Goal: Task Accomplishment & Management: Manage account settings

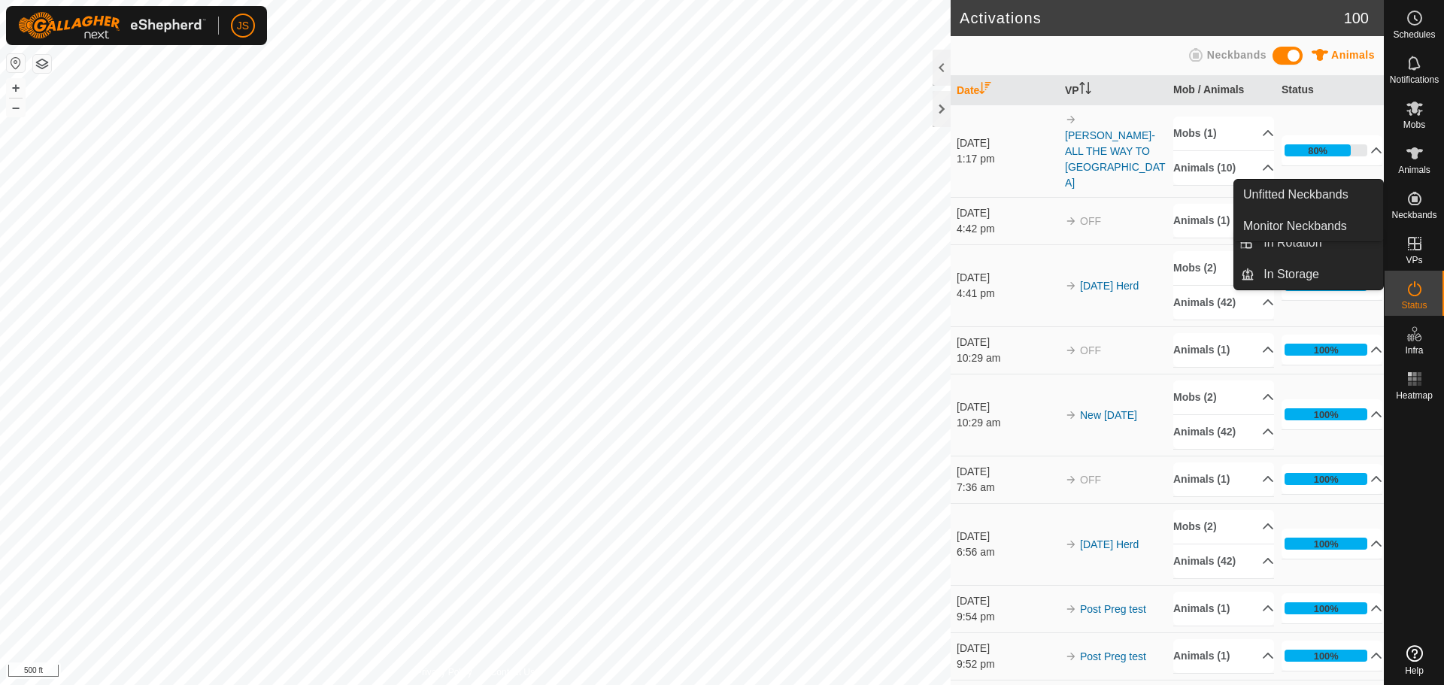
click at [1414, 201] on icon at bounding box center [1415, 199] width 14 height 14
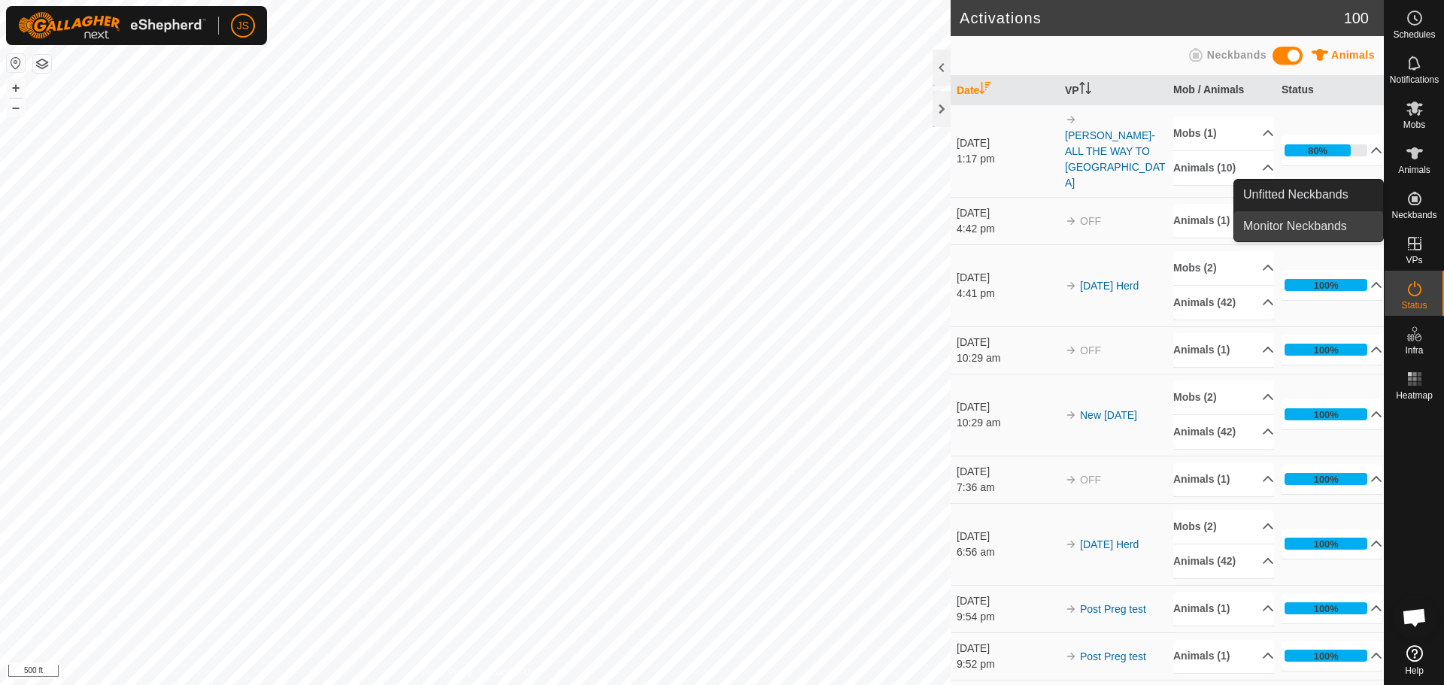
click at [1317, 220] on link "Monitor Neckbands" at bounding box center [1309, 226] width 149 height 30
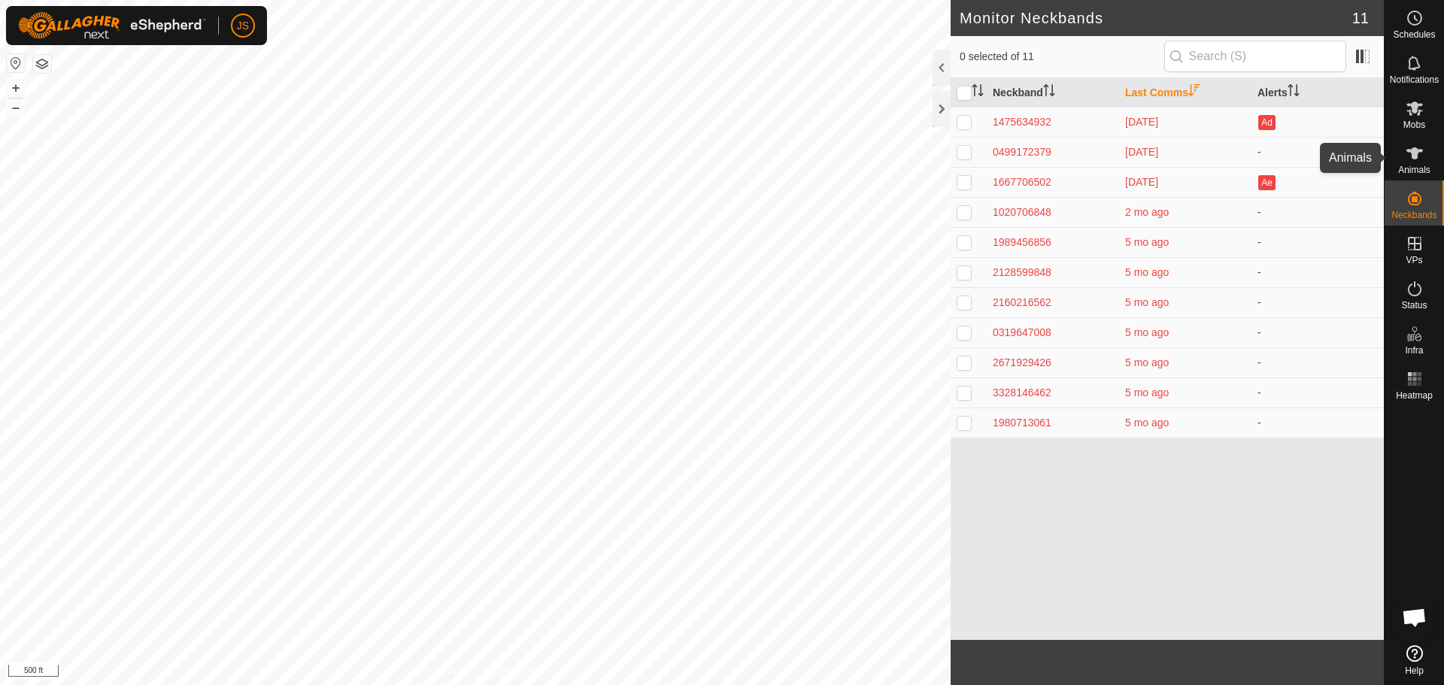
click at [1414, 166] on span "Animals" at bounding box center [1415, 170] width 32 height 9
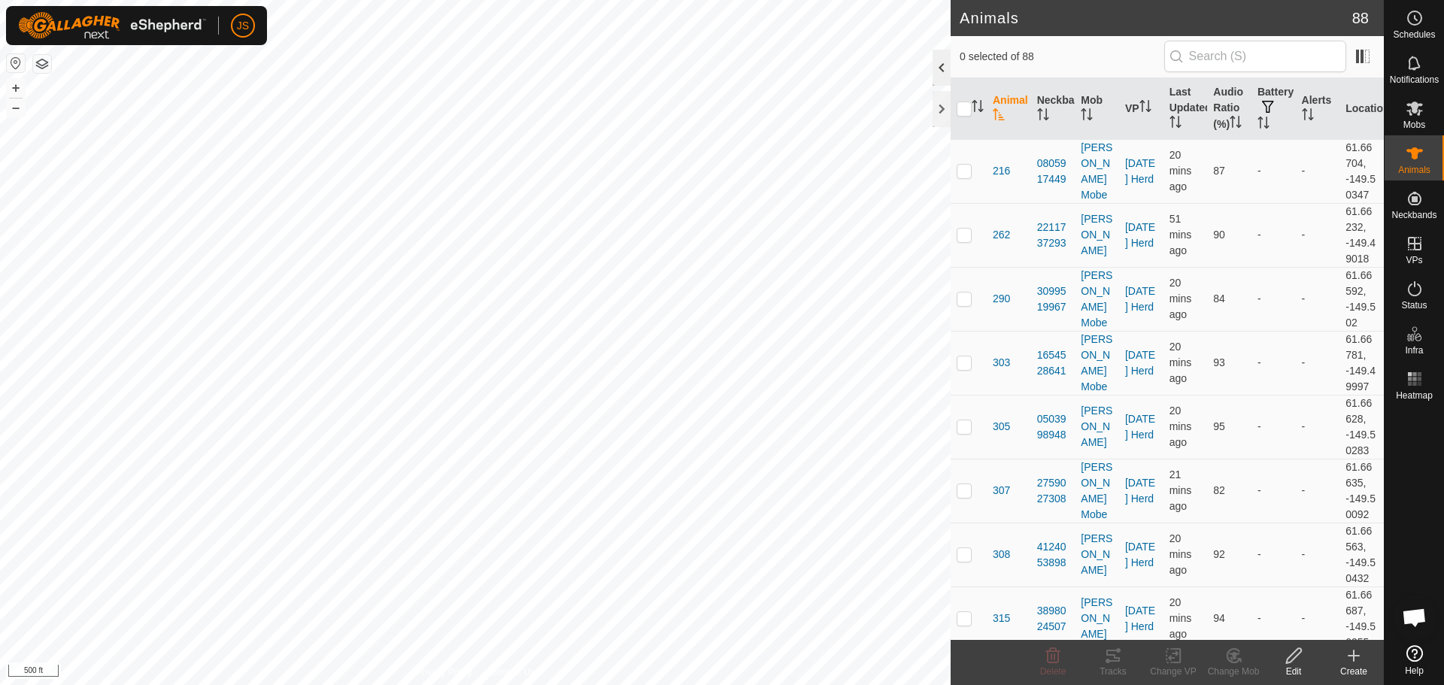
click at [938, 70] on div at bounding box center [942, 68] width 18 height 36
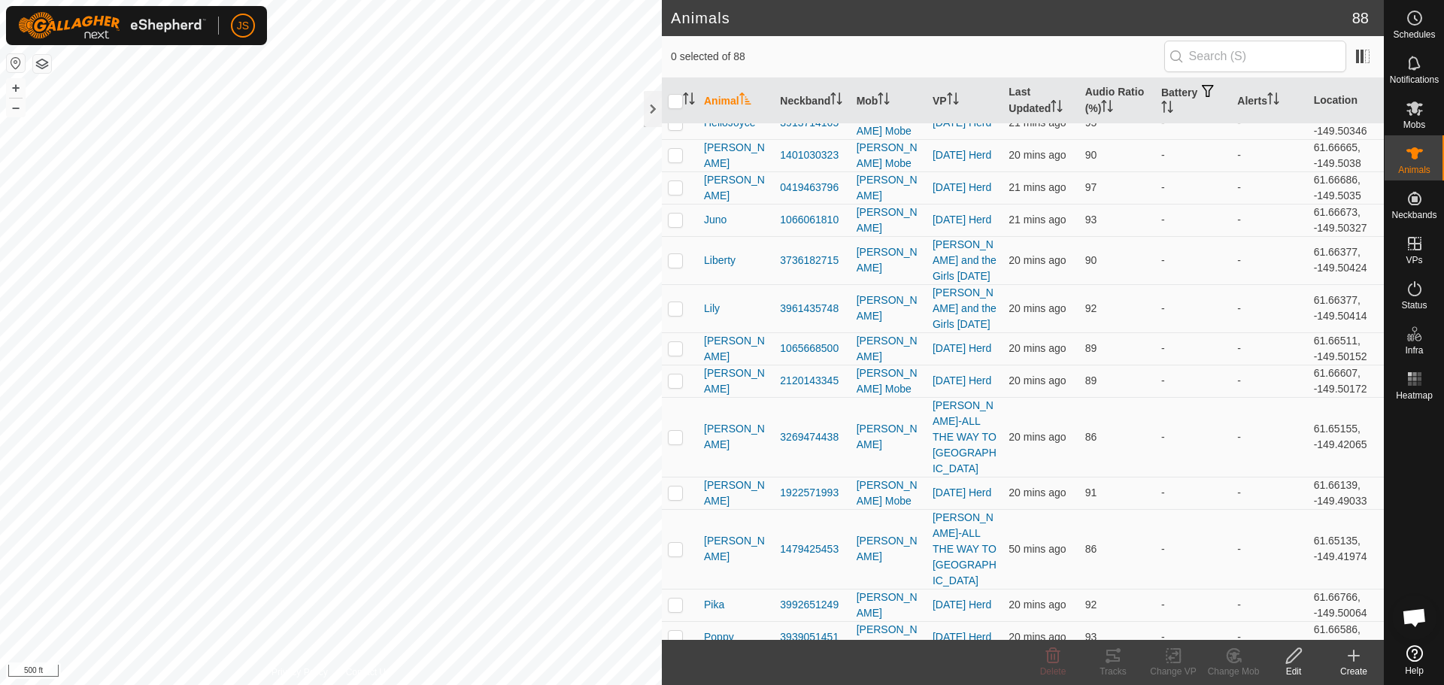
scroll to position [2756, 0]
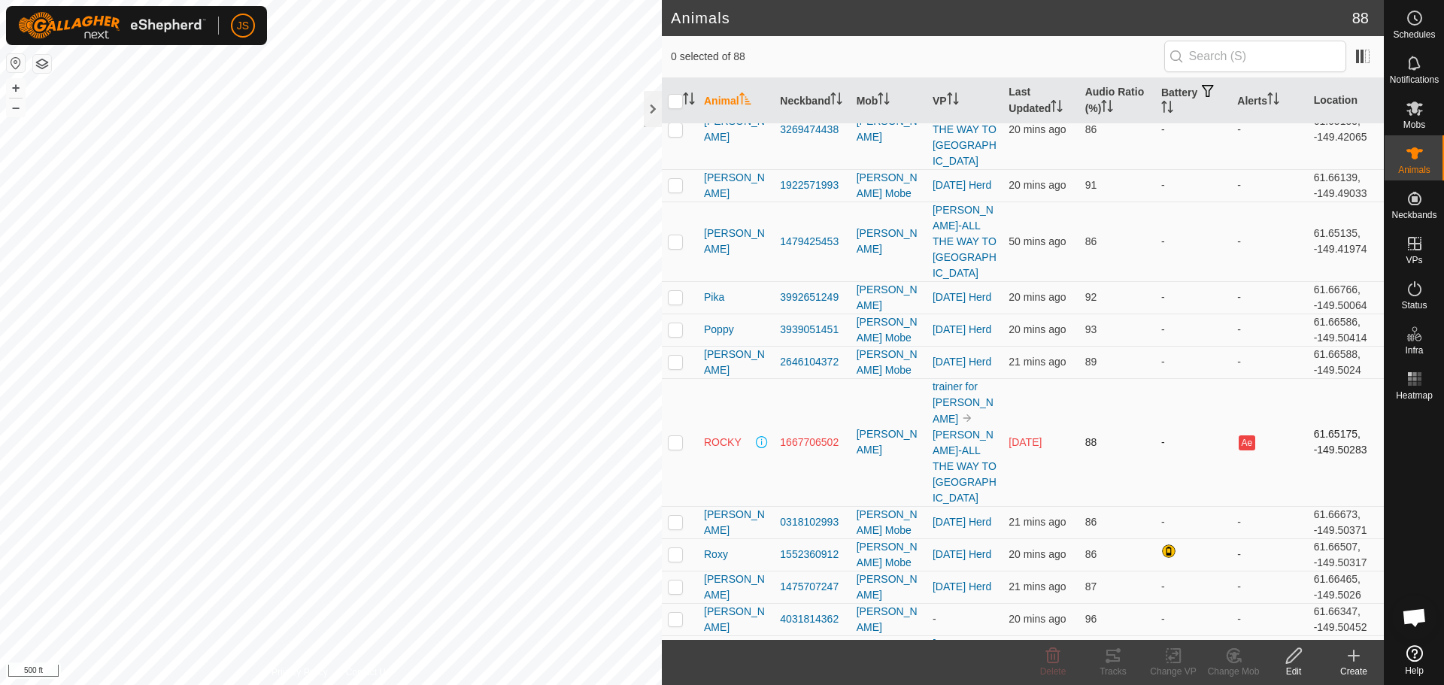
click at [676, 436] on p-checkbox at bounding box center [675, 442] width 15 height 12
checkbox input "true"
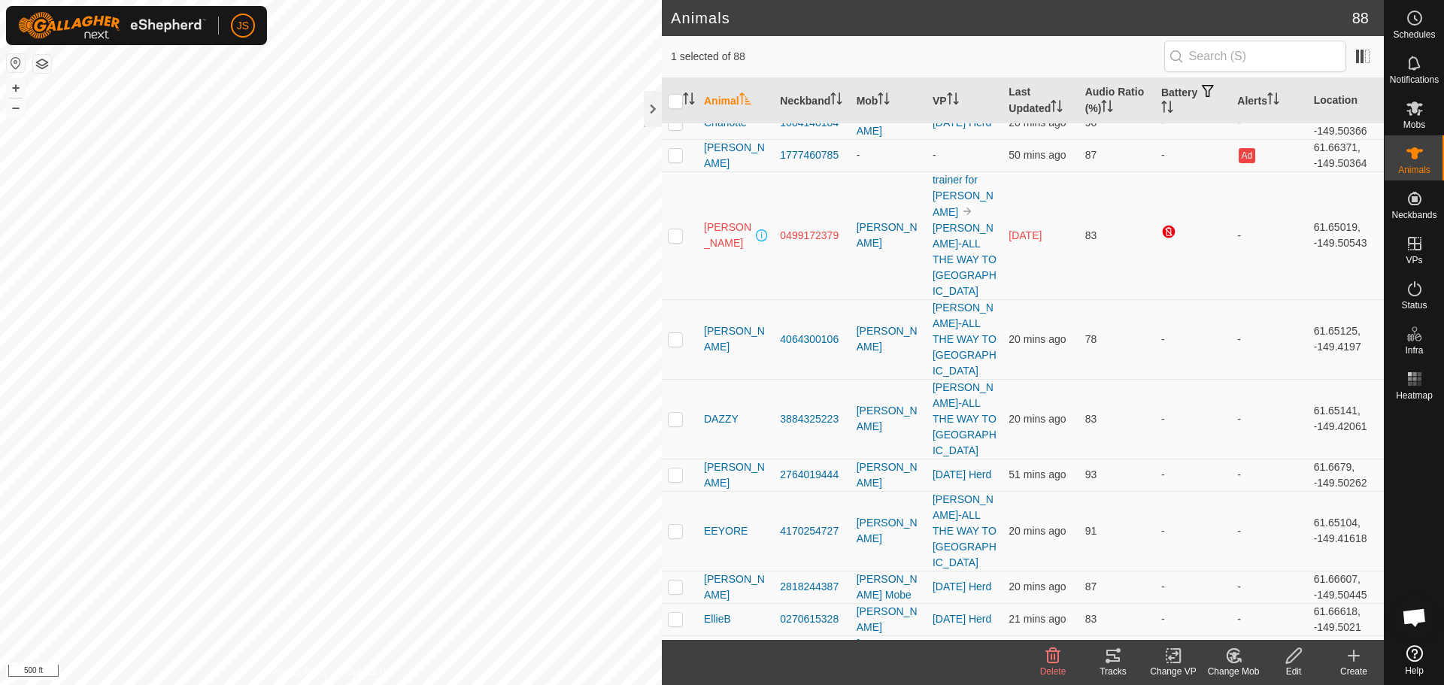
scroll to position [1703, 0]
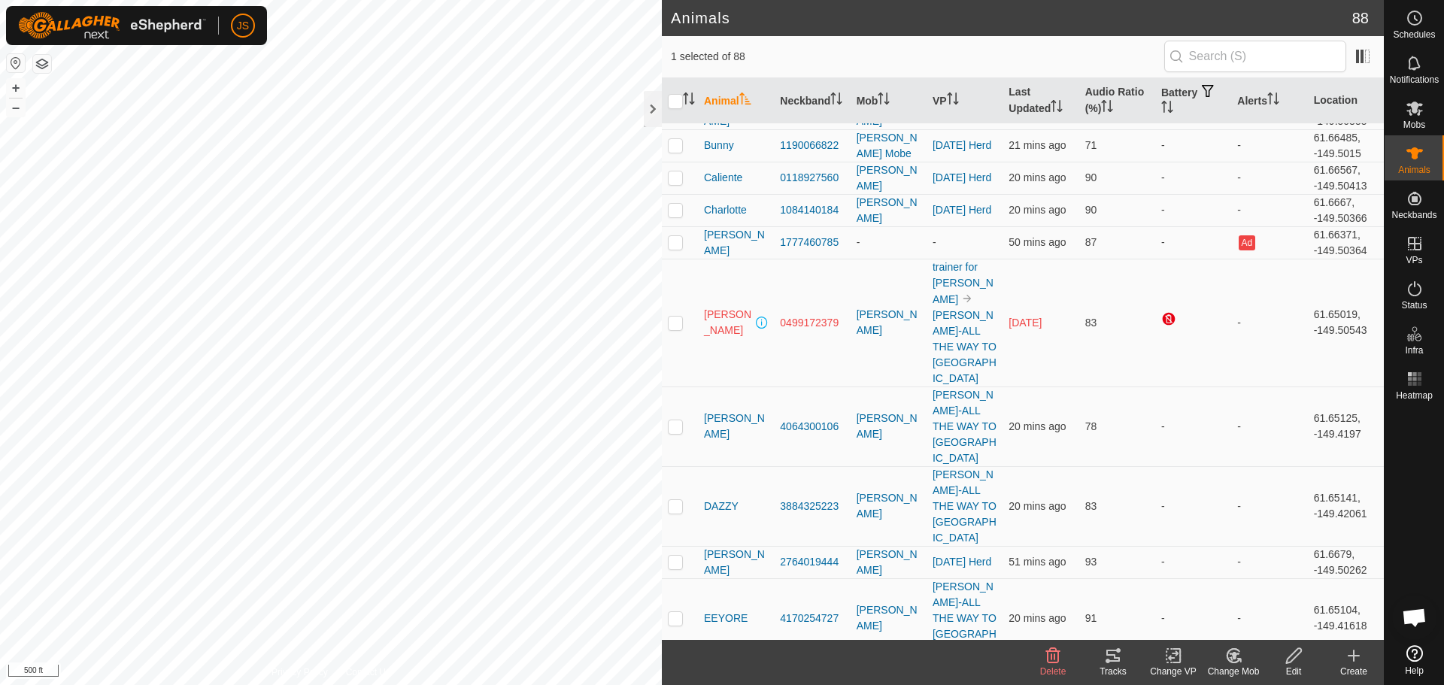
click at [670, 317] on p-checkbox at bounding box center [675, 323] width 15 height 12
checkbox input "true"
click at [1178, 661] on icon at bounding box center [1174, 656] width 19 height 18
click at [1202, 621] on link "Turn Off VP" at bounding box center [1218, 623] width 149 height 30
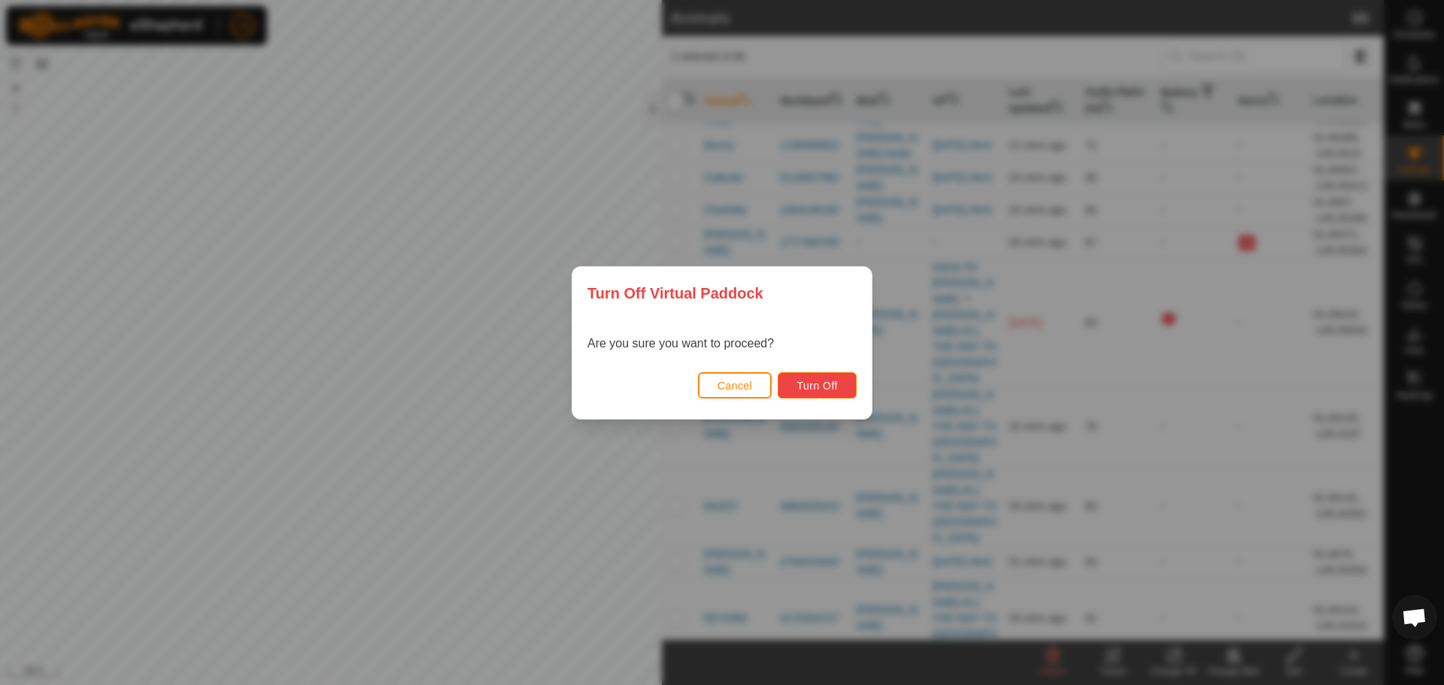
click at [817, 383] on span "Turn Off" at bounding box center [817, 386] width 41 height 12
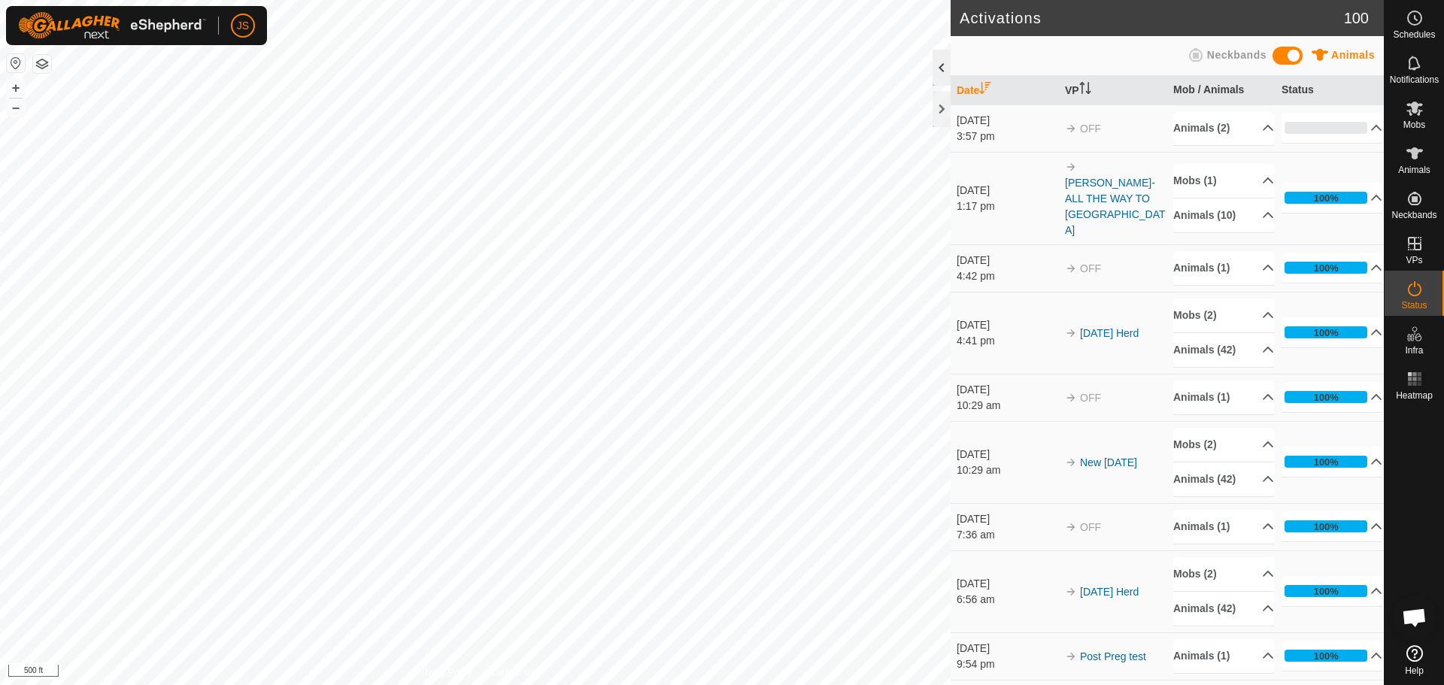
click at [942, 76] on div at bounding box center [942, 68] width 18 height 36
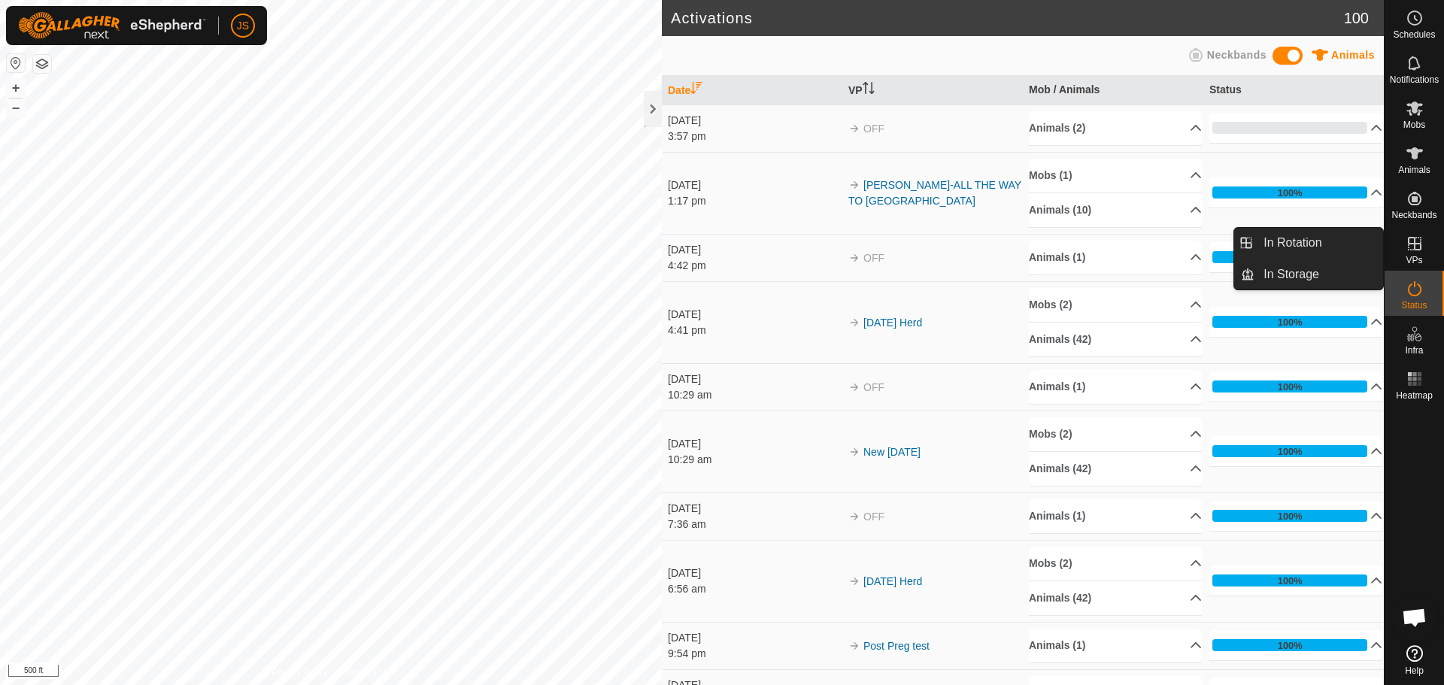
click at [1424, 258] on div "VPs" at bounding box center [1414, 248] width 59 height 45
click at [1342, 242] on link "In Rotation" at bounding box center [1319, 243] width 129 height 30
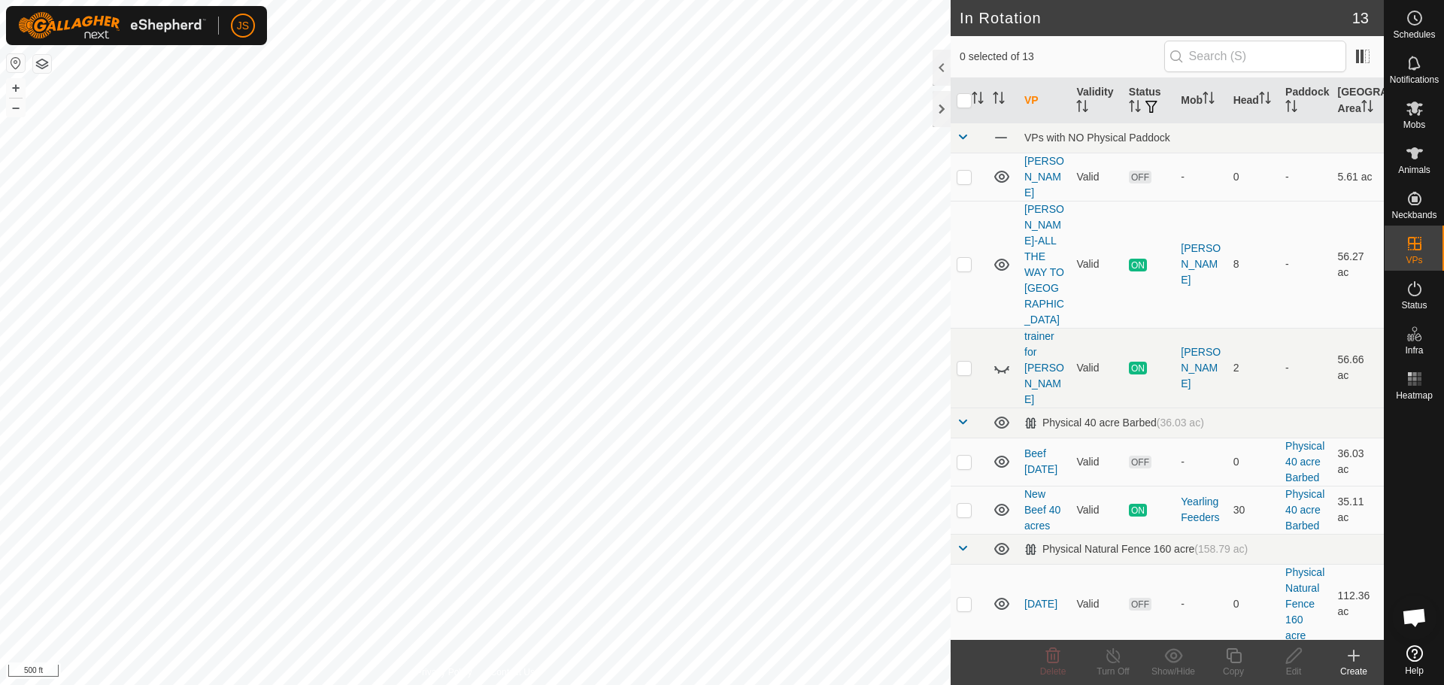
click at [940, 71] on div at bounding box center [942, 68] width 18 height 36
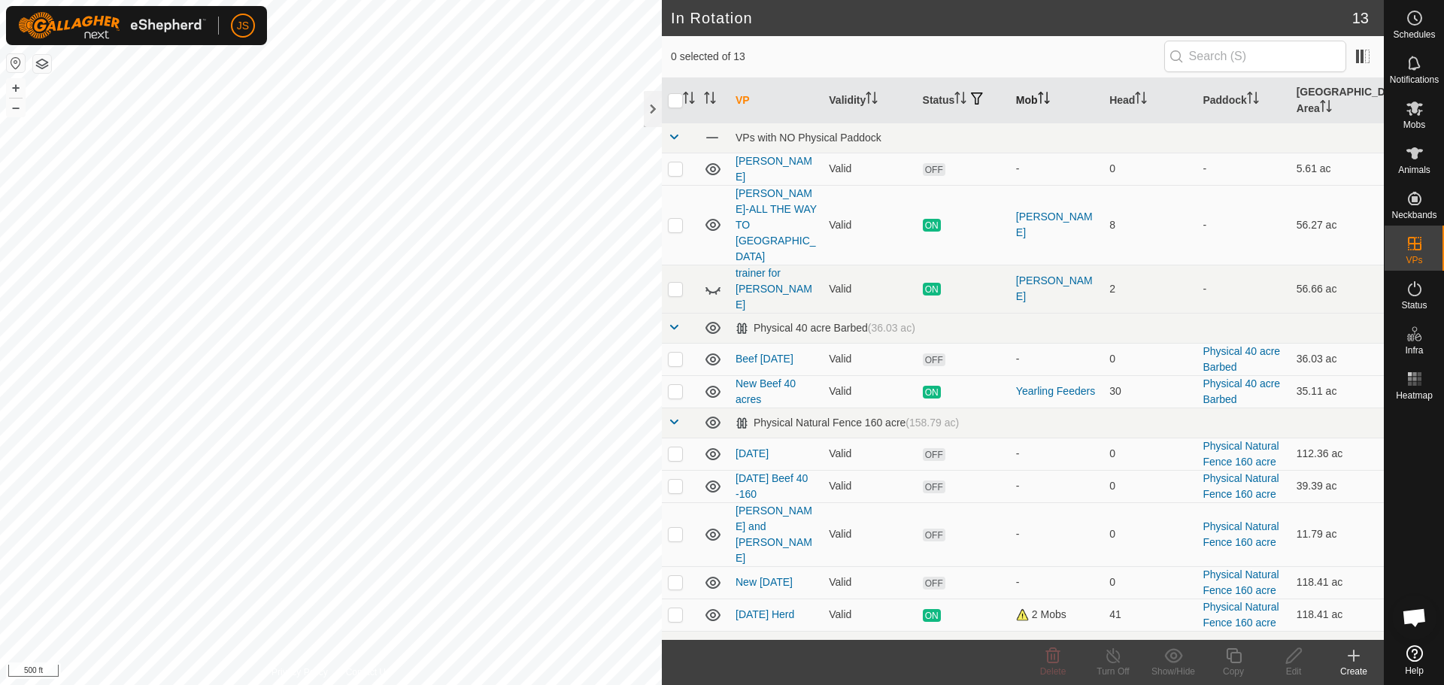
click at [1025, 92] on th "Mob" at bounding box center [1056, 100] width 93 height 45
click at [1211, 89] on th "Paddock" at bounding box center [1243, 100] width 93 height 45
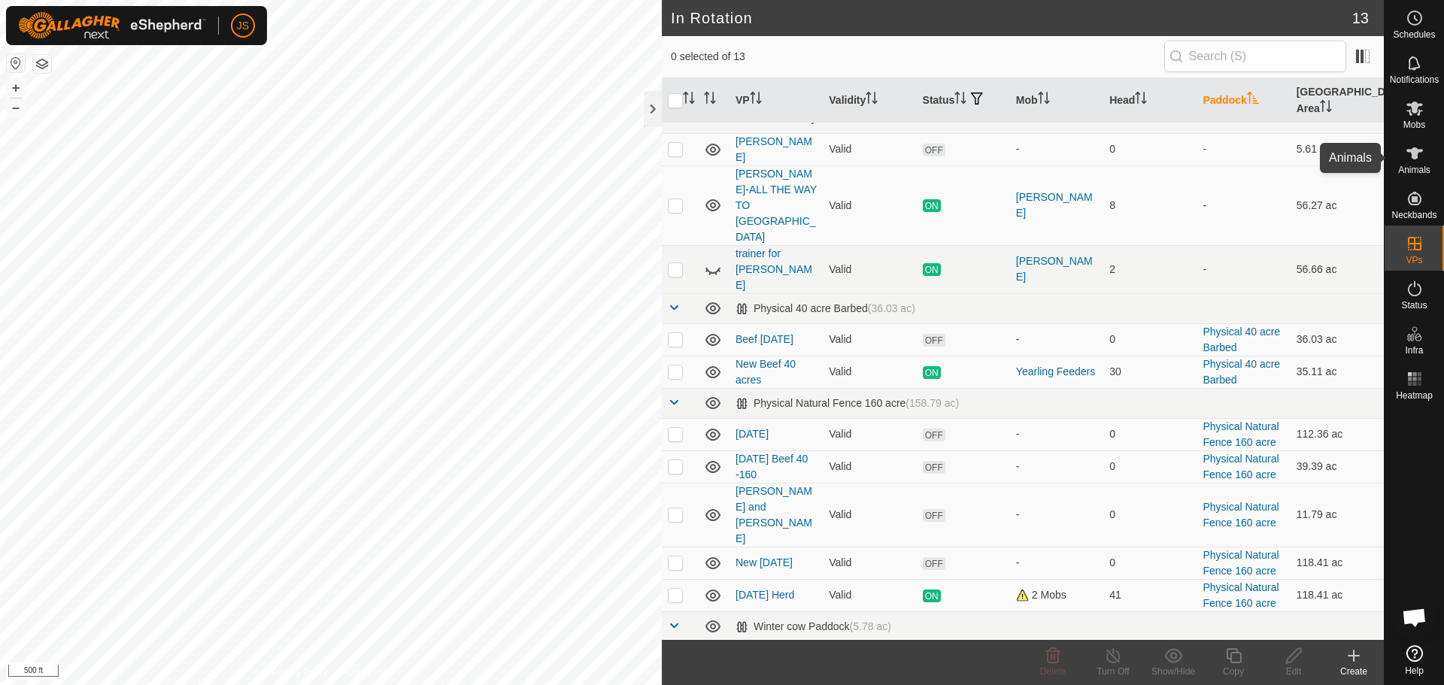
click at [1419, 150] on icon at bounding box center [1415, 153] width 17 height 12
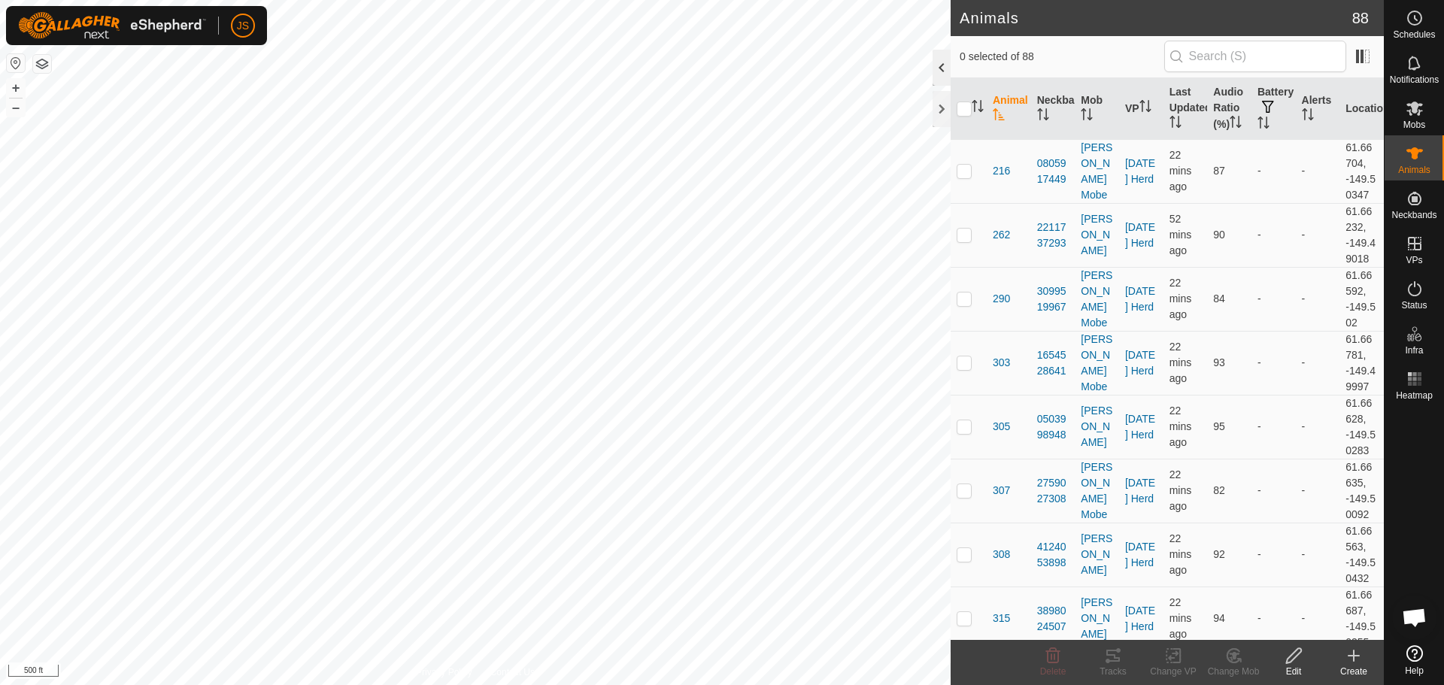
click at [937, 70] on div at bounding box center [942, 68] width 18 height 36
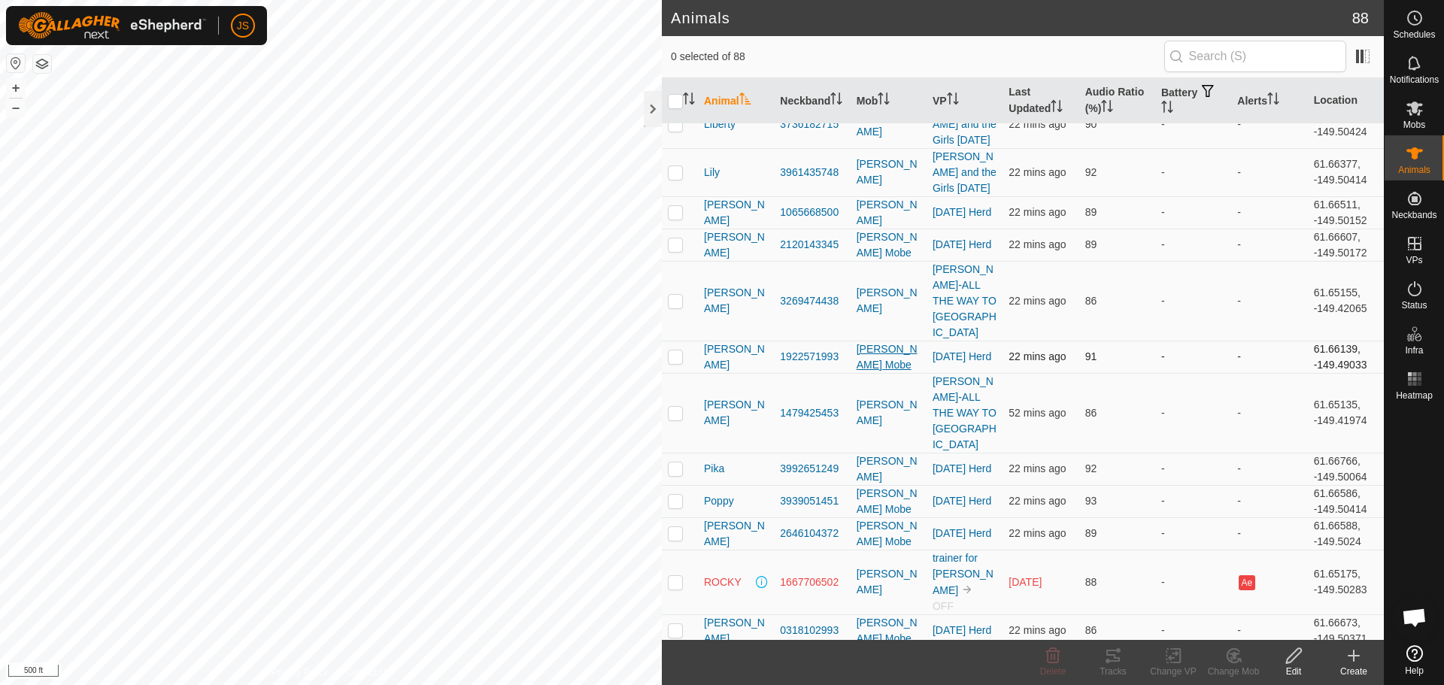
scroll to position [2630, 0]
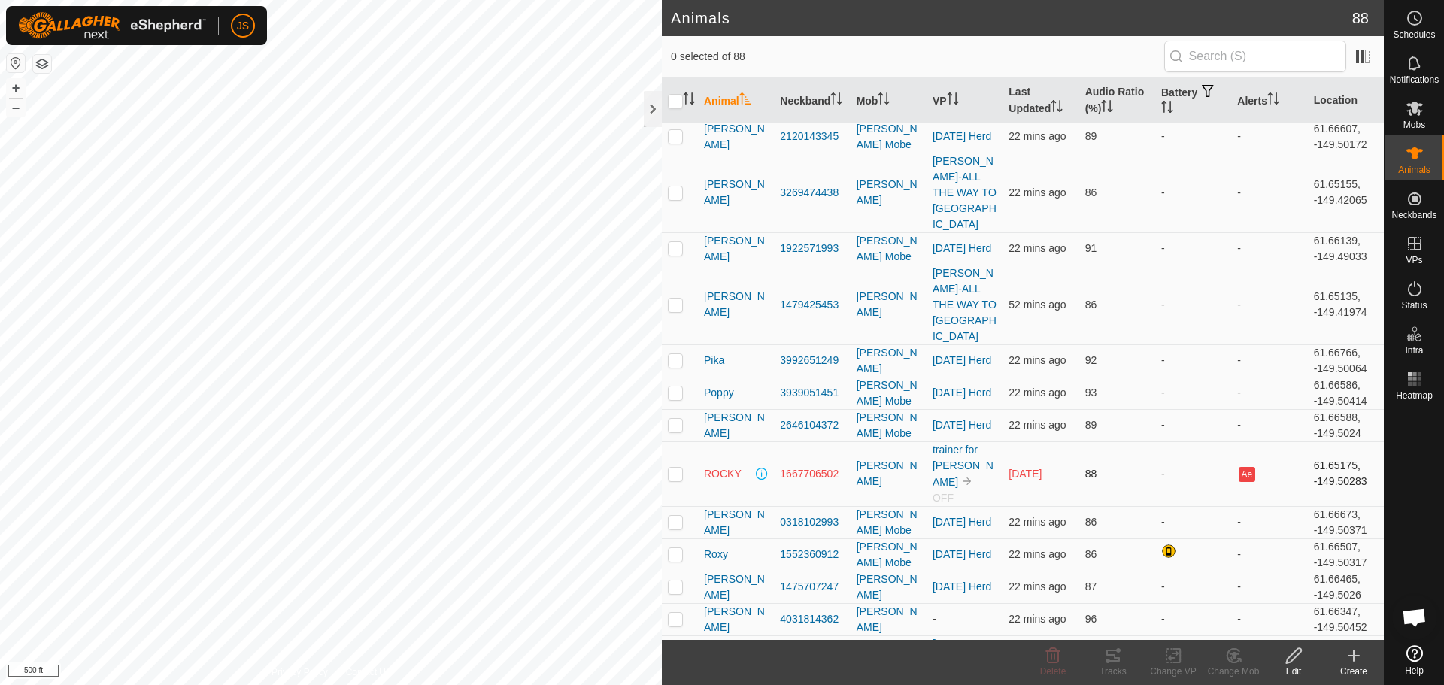
click at [673, 468] on p-checkbox at bounding box center [675, 474] width 15 height 12
checkbox input "true"
click at [1293, 658] on icon at bounding box center [1294, 656] width 19 height 18
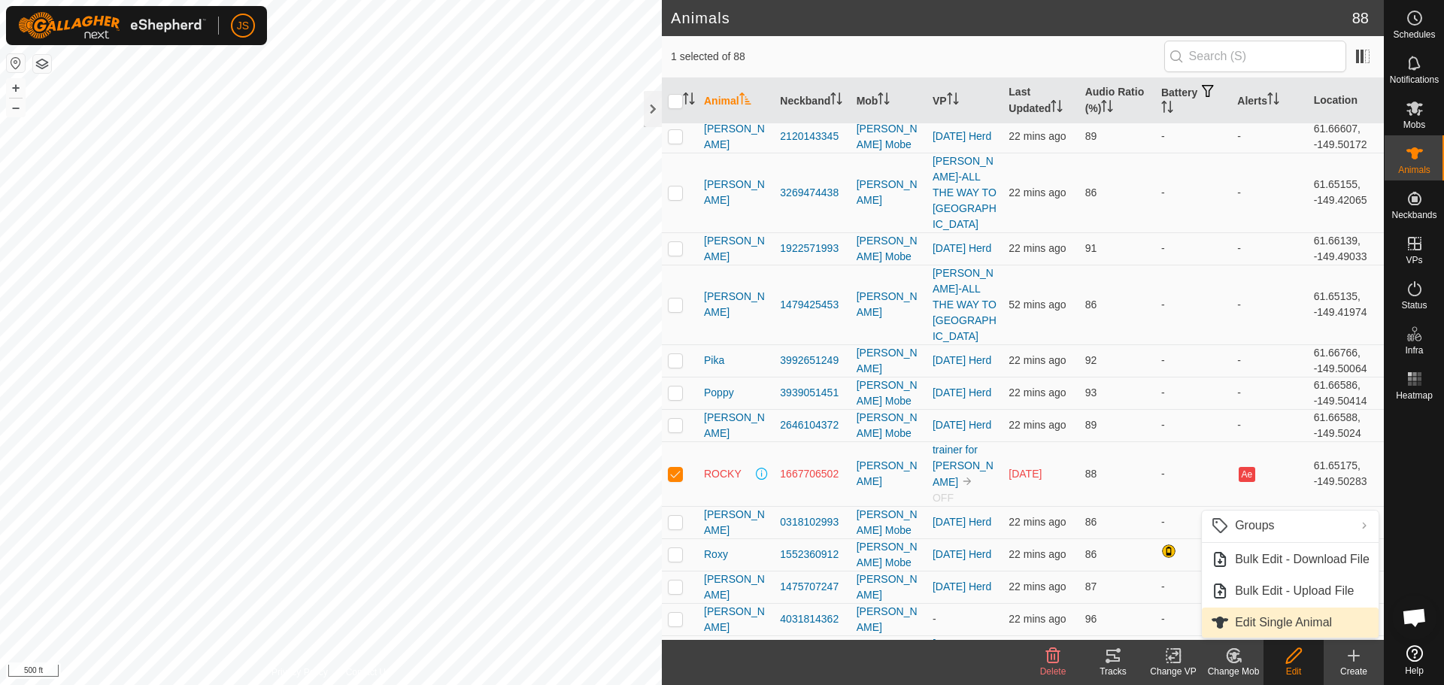
click at [1268, 618] on link "Edit Single Animal" at bounding box center [1290, 623] width 177 height 30
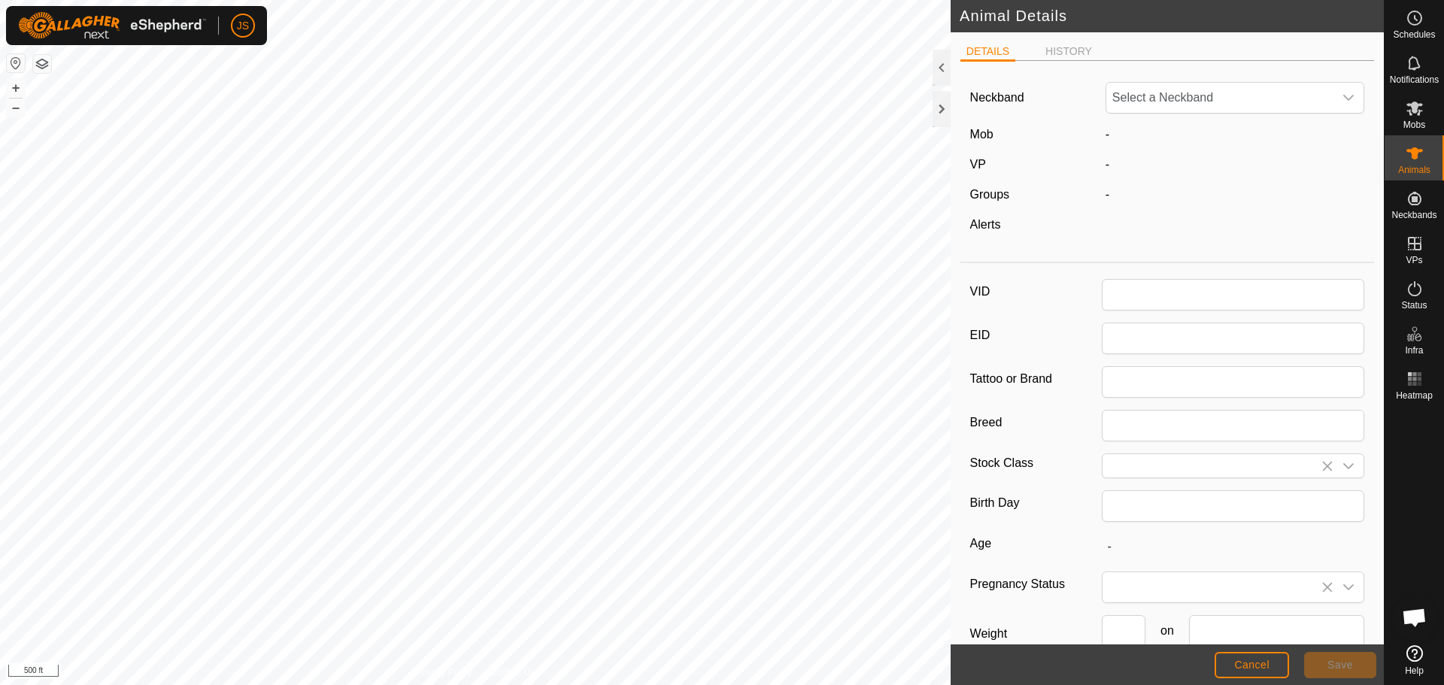
type input "ROCKY"
type input "0"
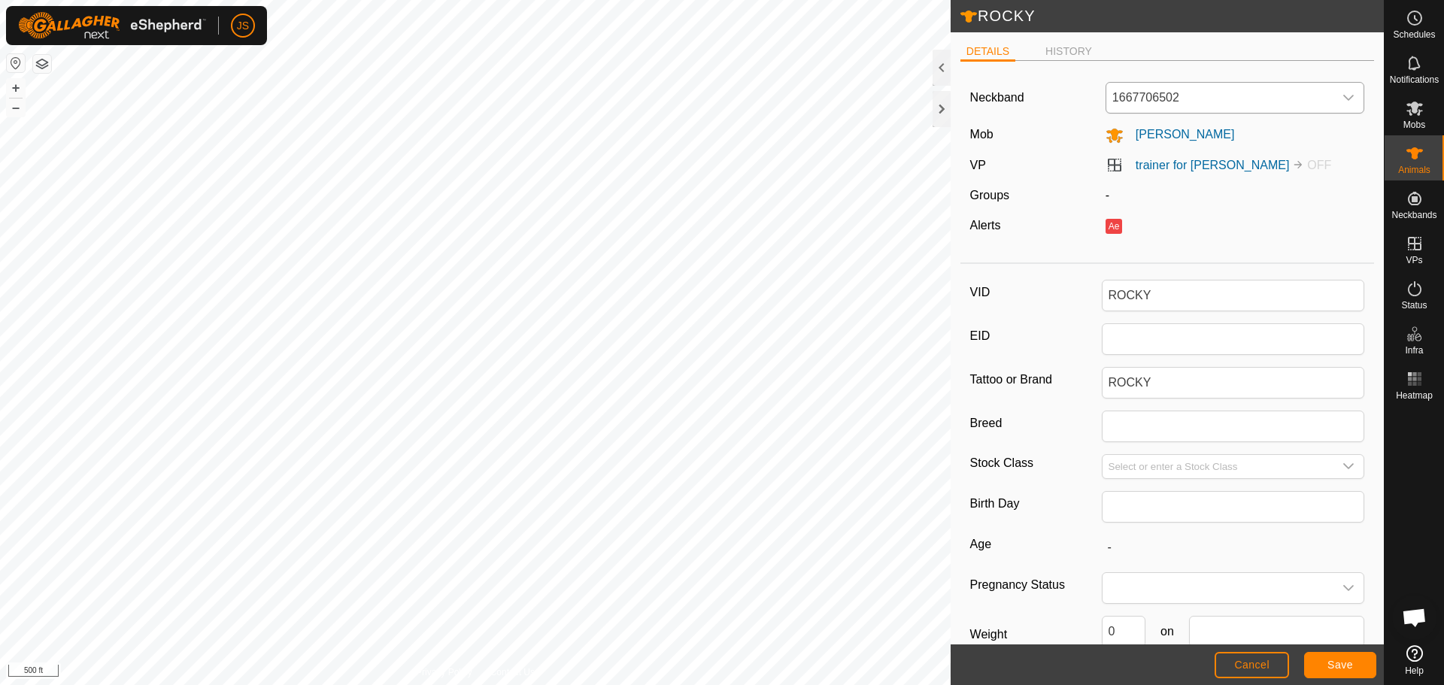
click at [1167, 91] on span "1667706502" at bounding box center [1221, 98] width 228 height 30
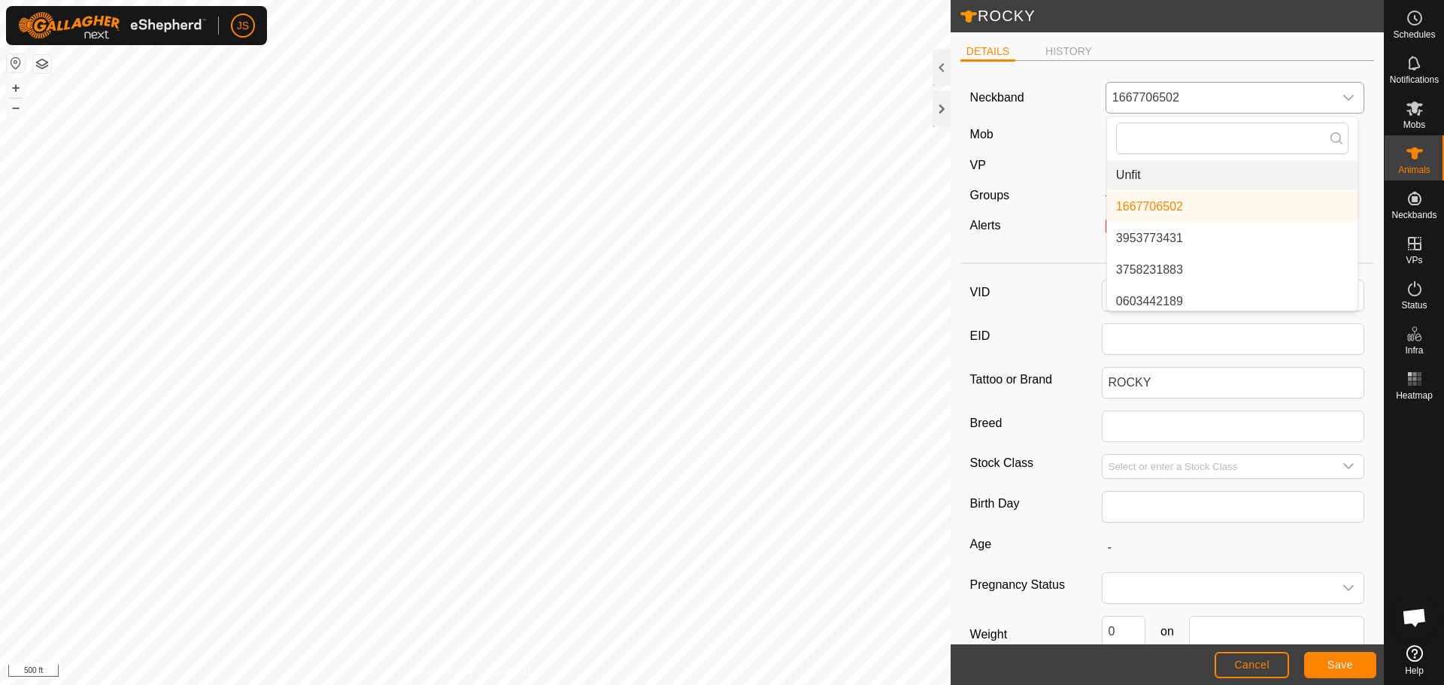
click at [1133, 176] on li "Unfit" at bounding box center [1232, 175] width 251 height 30
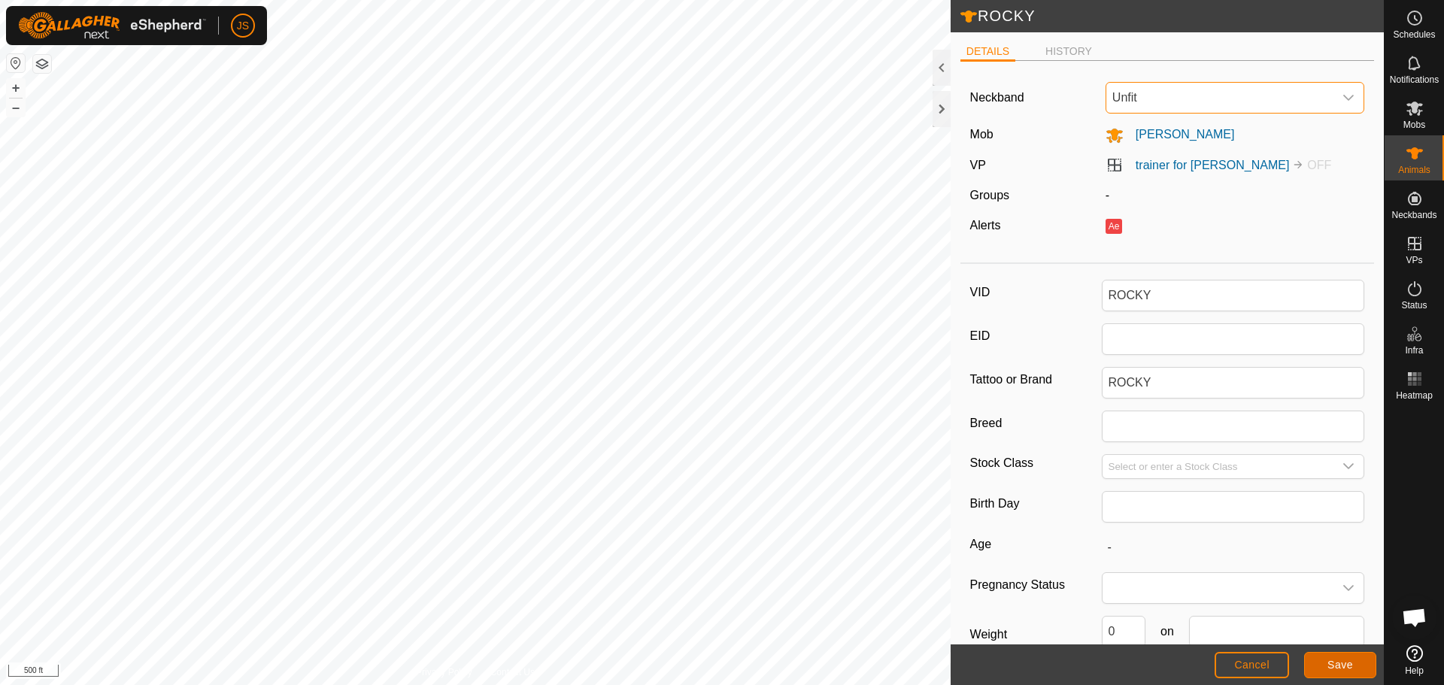
click at [1338, 661] on span "Save" at bounding box center [1341, 665] width 26 height 12
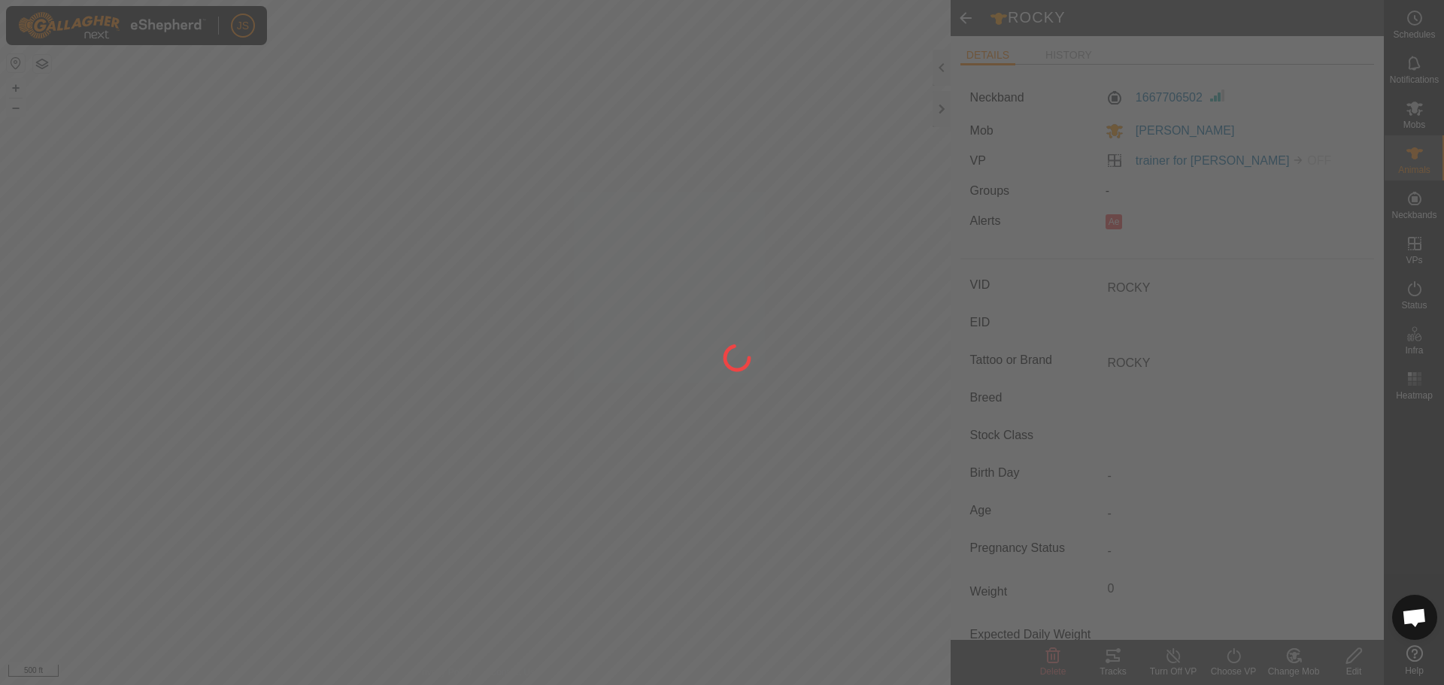
type input "-"
type input "0 kg"
type input "-"
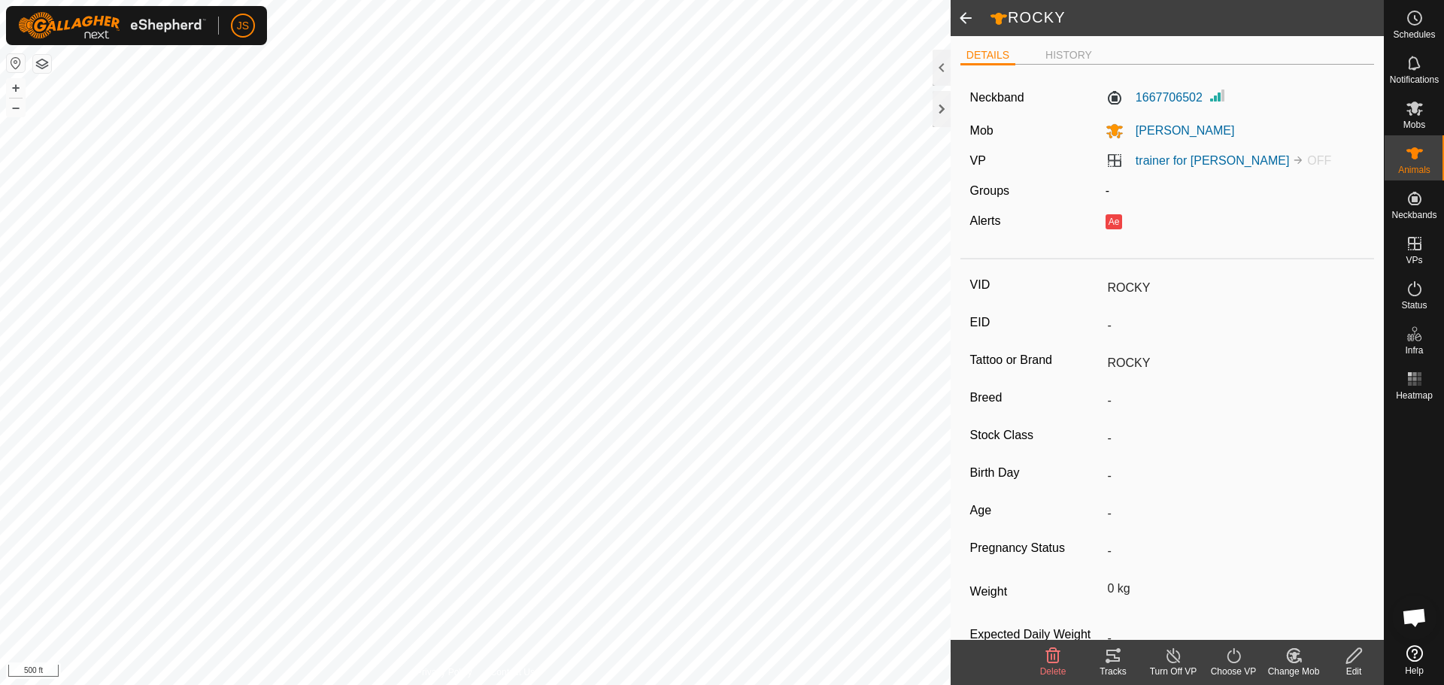
click at [1427, 156] on es-animals-svg-icon at bounding box center [1415, 153] width 27 height 24
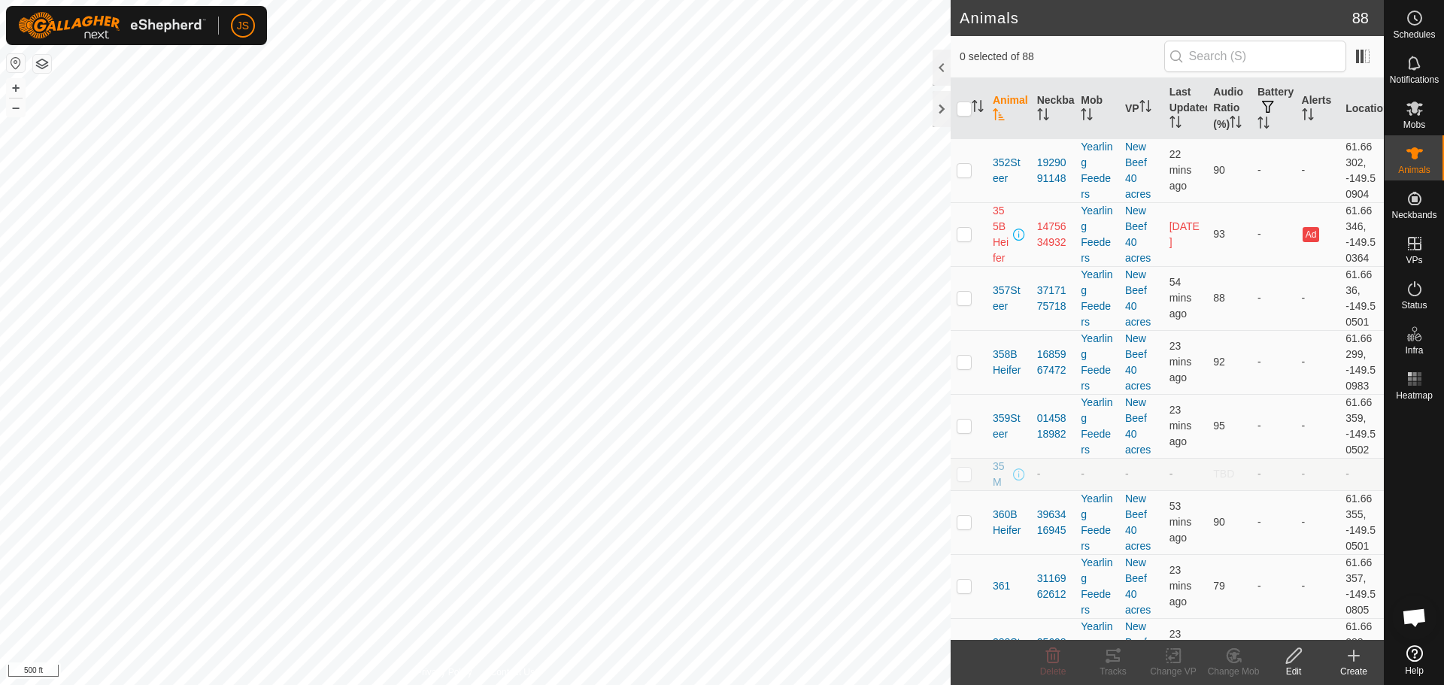
scroll to position [3235, 0]
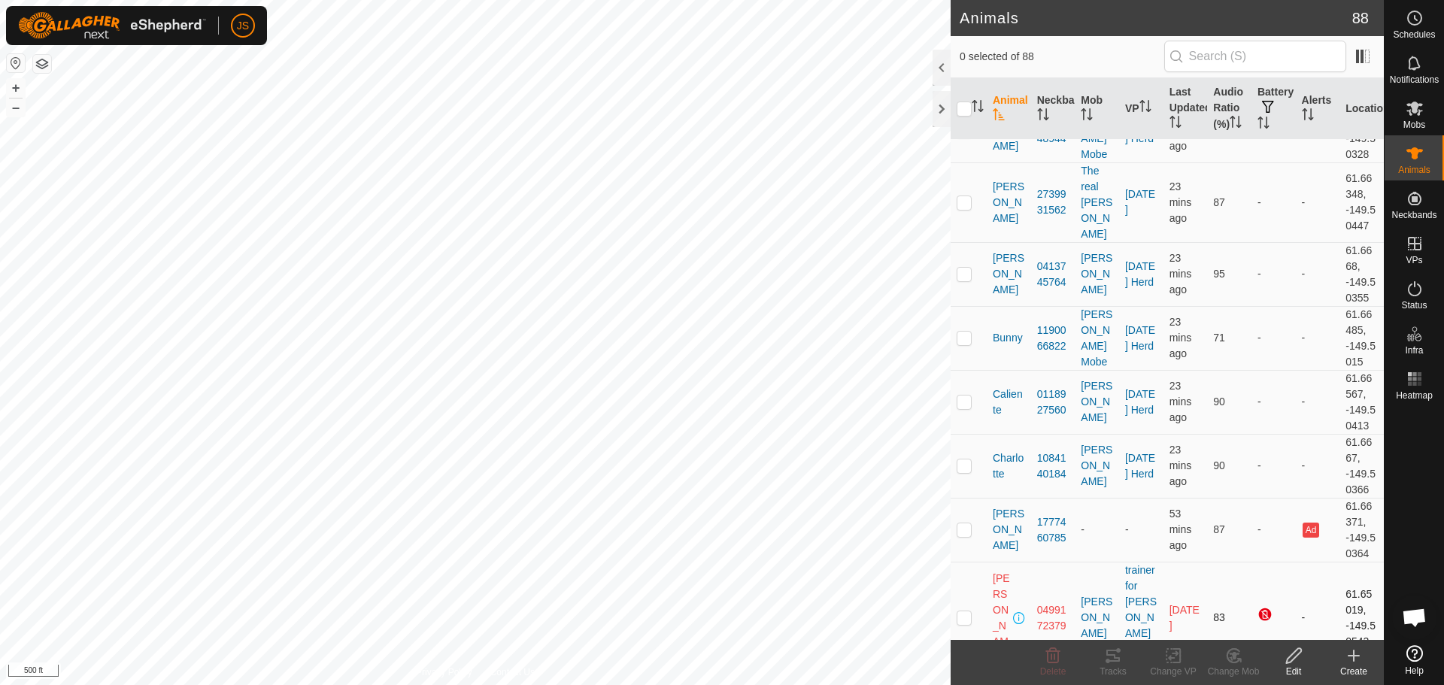
click at [962, 612] on p-checkbox at bounding box center [964, 618] width 15 height 12
checkbox input "true"
click at [1295, 660] on icon at bounding box center [1294, 656] width 19 height 18
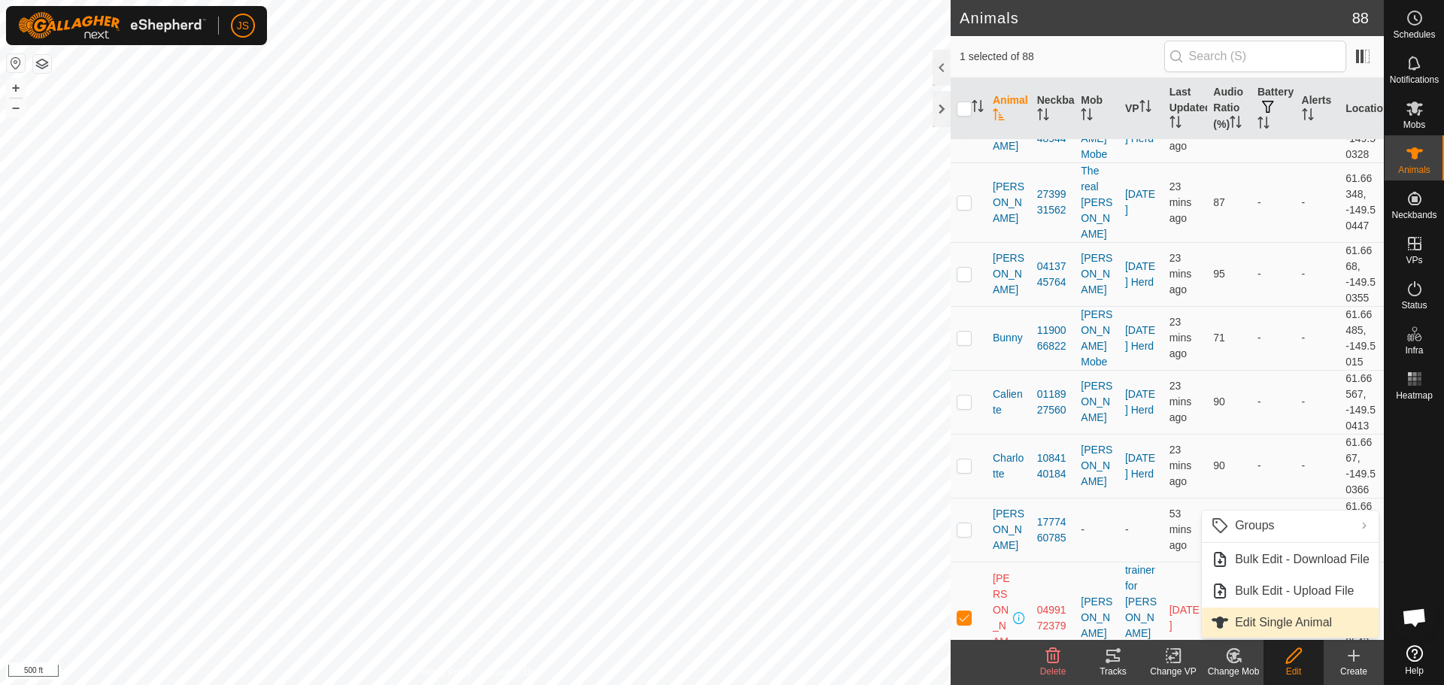
click at [1273, 619] on link "Edit Single Animal" at bounding box center [1290, 623] width 177 height 30
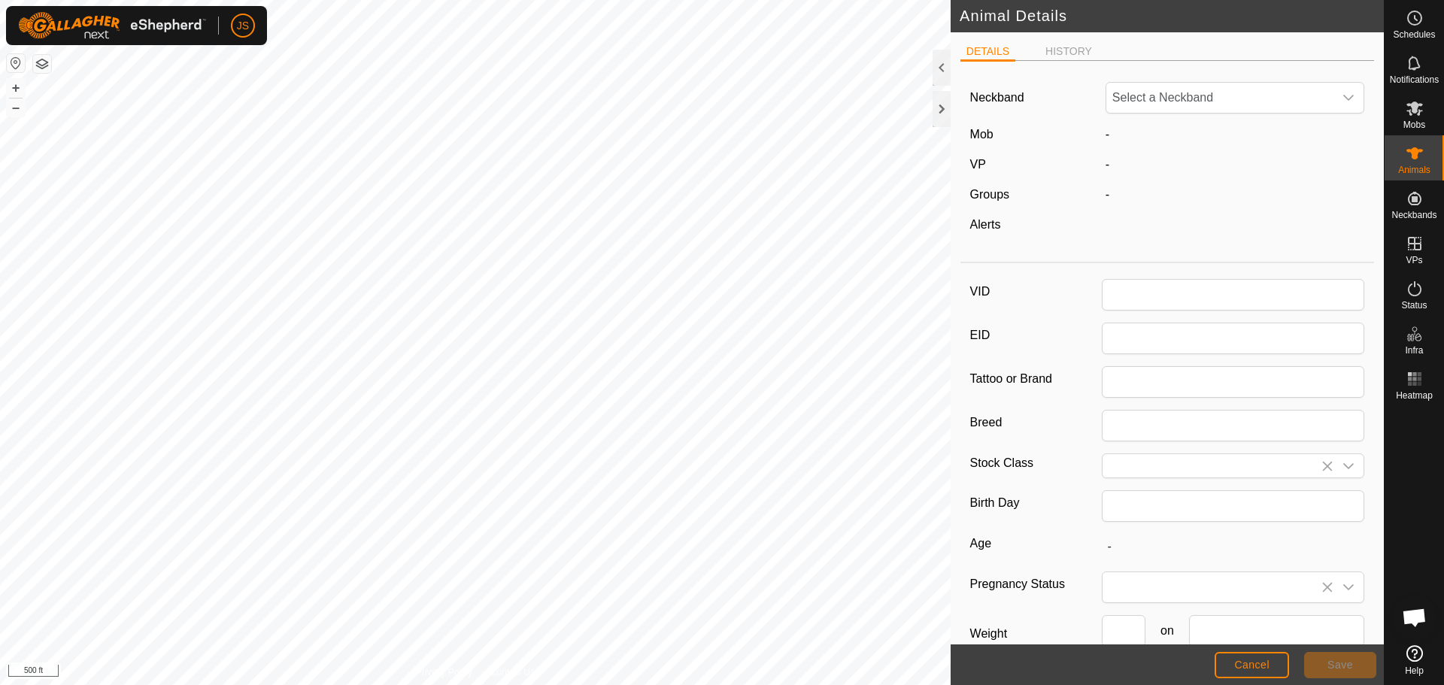
type input "[PERSON_NAME]"
type input "0"
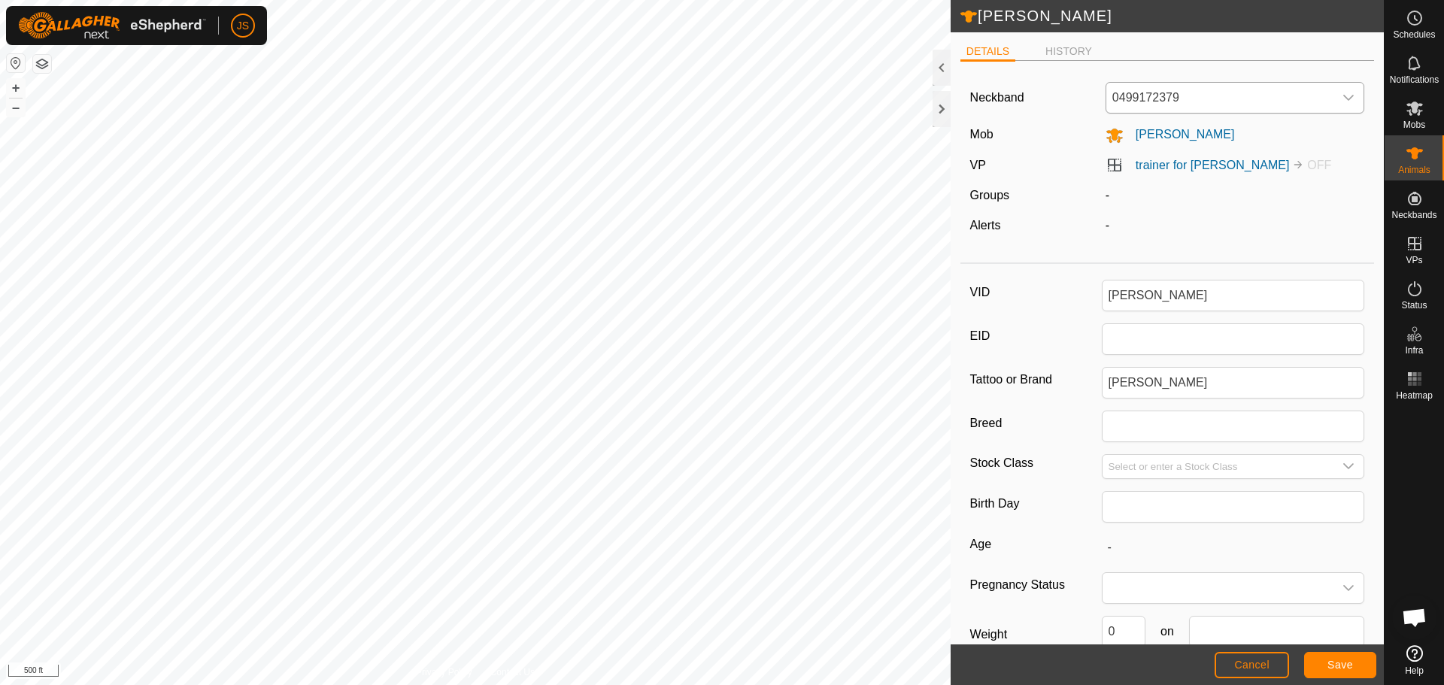
click at [1163, 101] on span "0499172379" at bounding box center [1221, 98] width 228 height 30
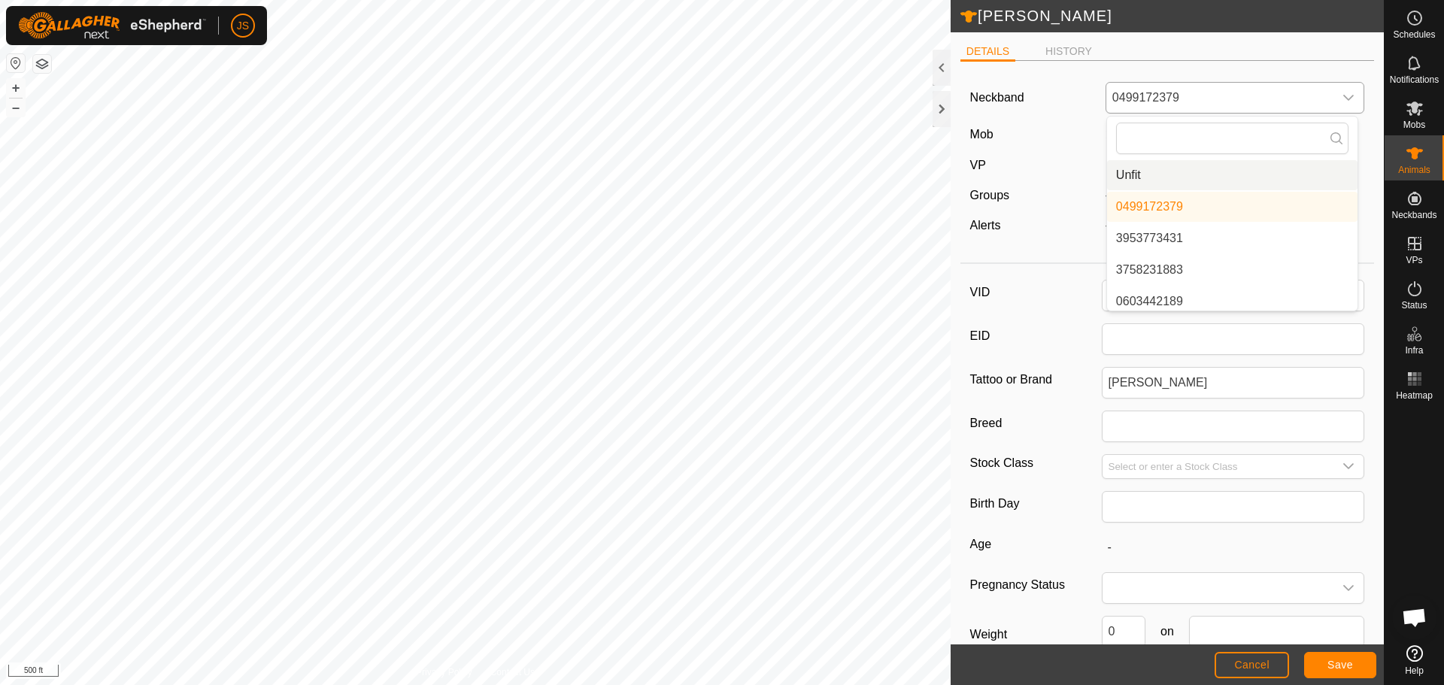
click at [1135, 172] on li "Unfit" at bounding box center [1232, 175] width 251 height 30
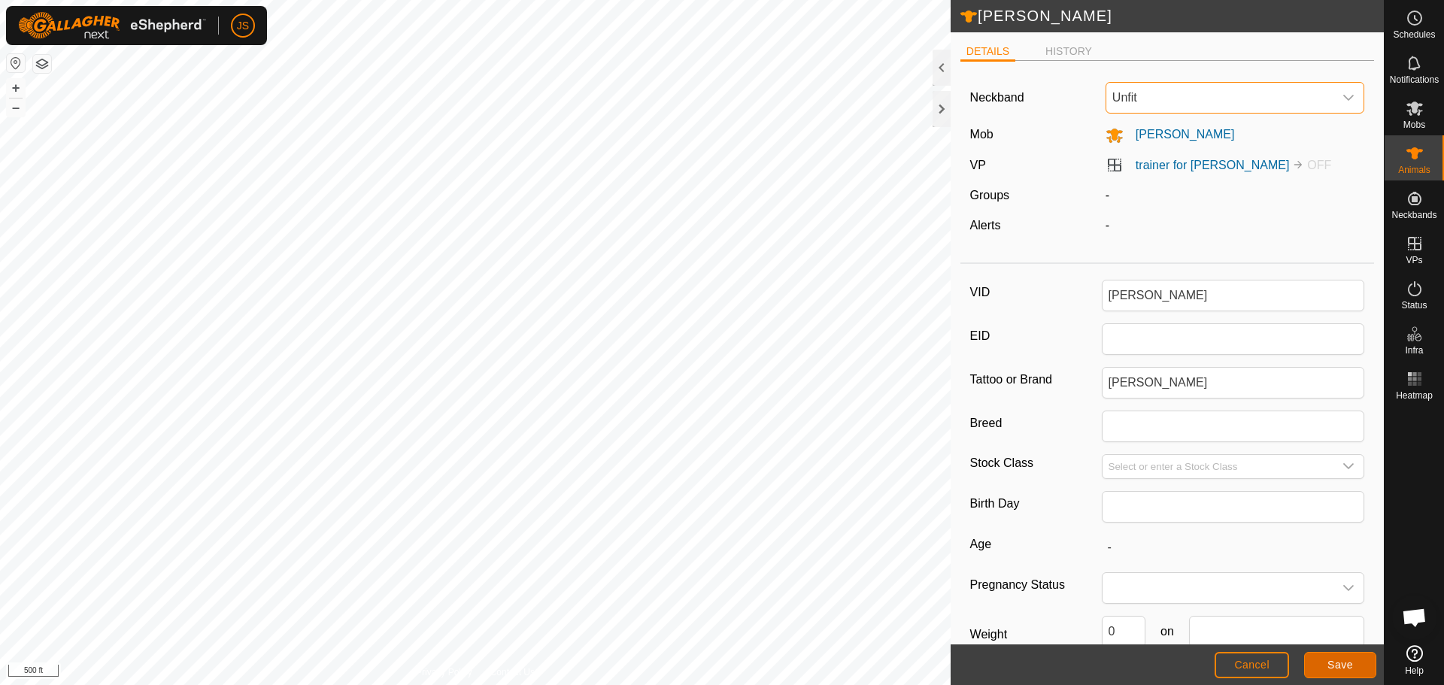
click at [1338, 667] on span "Save" at bounding box center [1341, 665] width 26 height 12
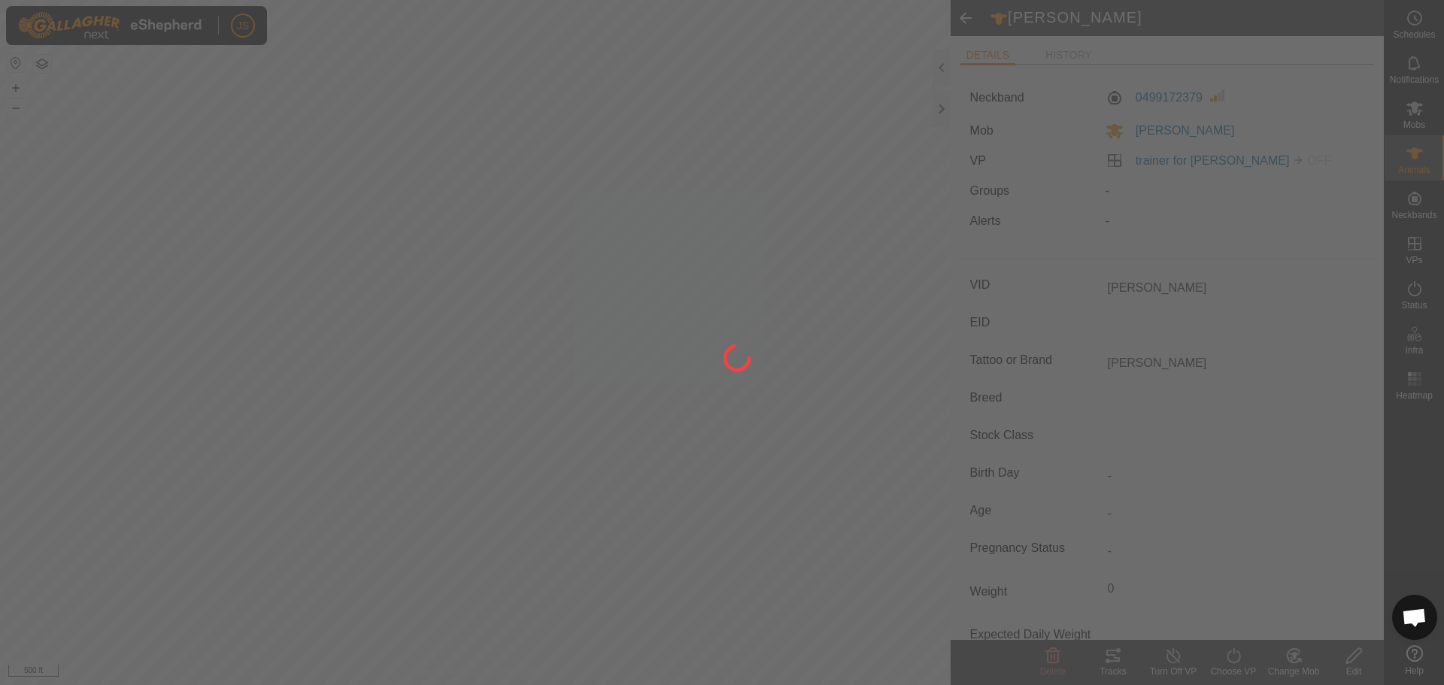
type input "-"
type input "0 kg"
type input "-"
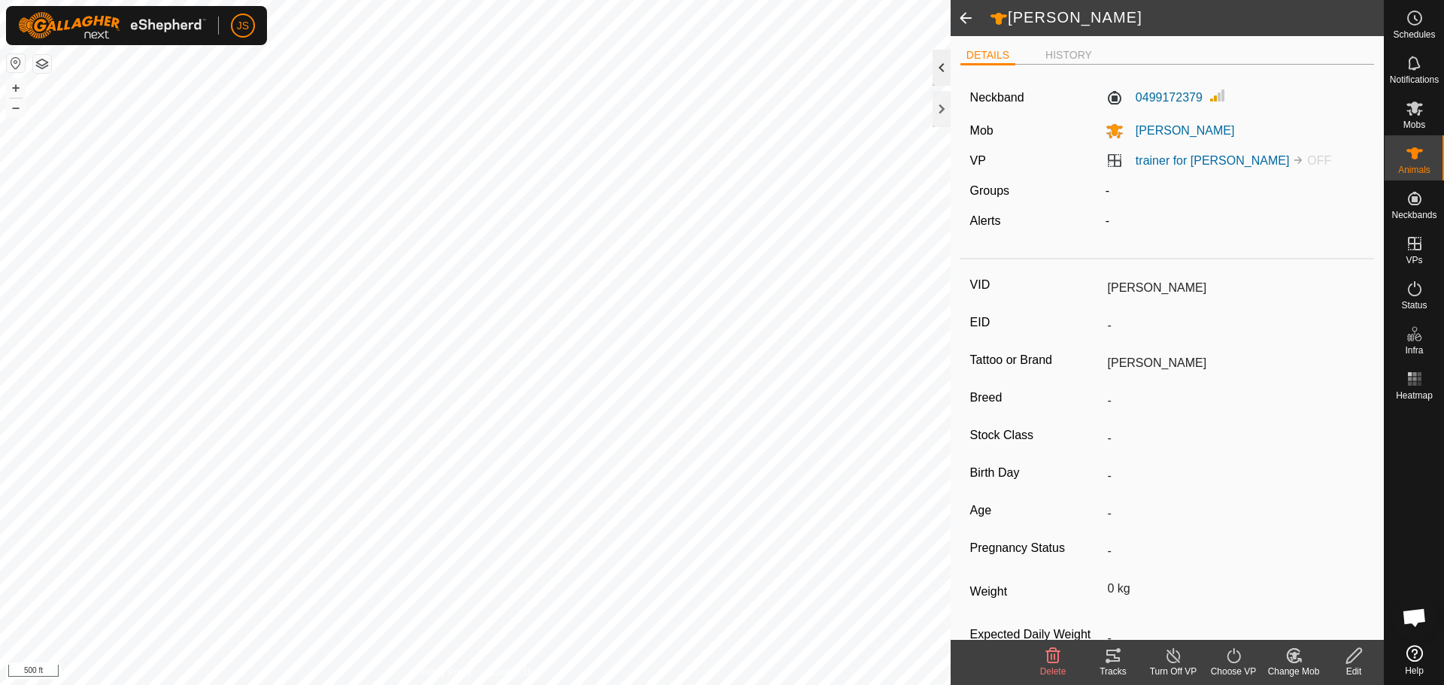
click at [940, 66] on div at bounding box center [942, 68] width 18 height 36
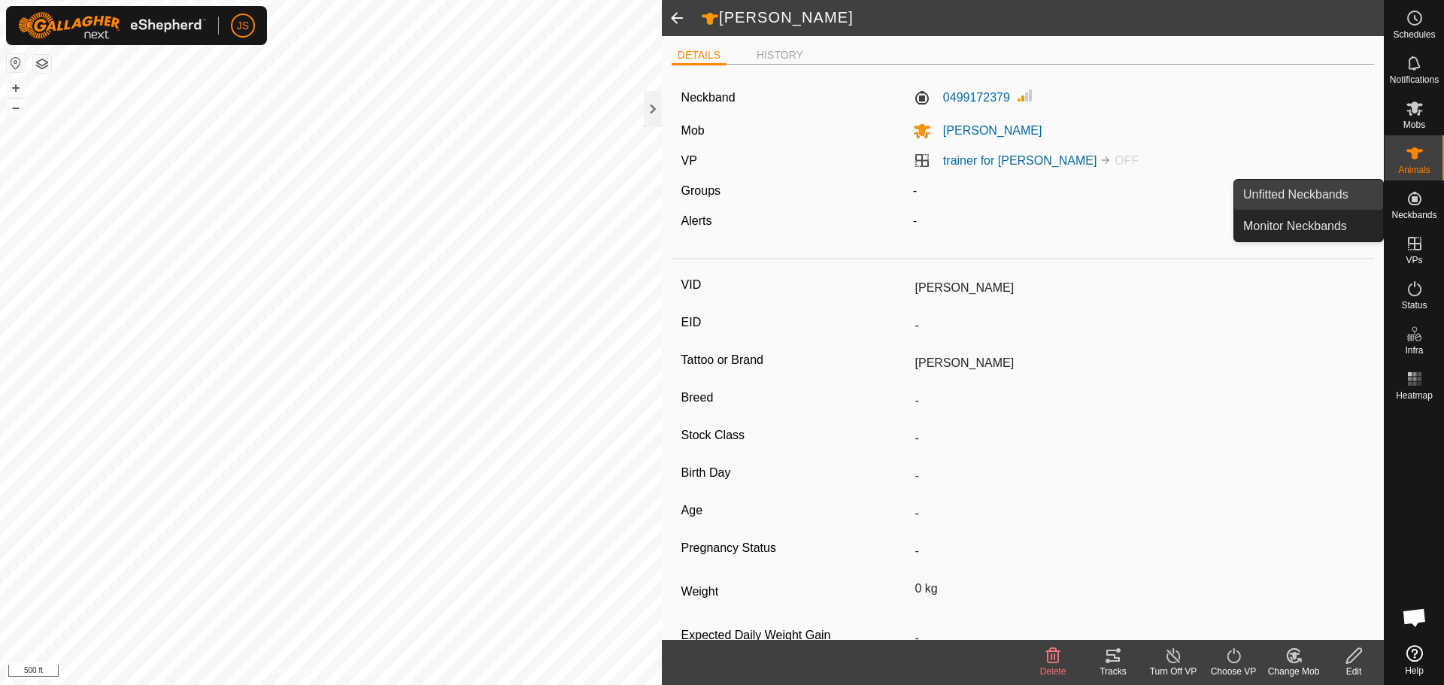
click at [1296, 194] on link "Unfitted Neckbands" at bounding box center [1309, 195] width 149 height 30
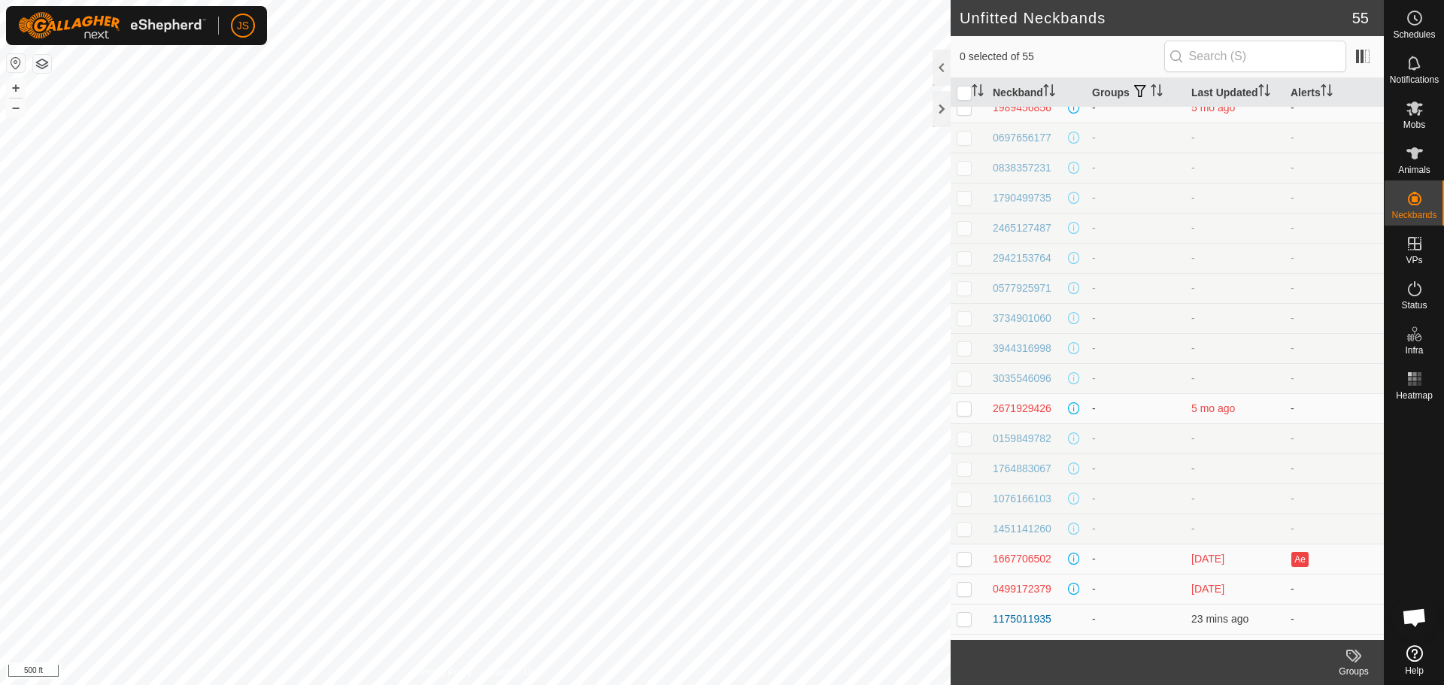
scroll to position [1122, 0]
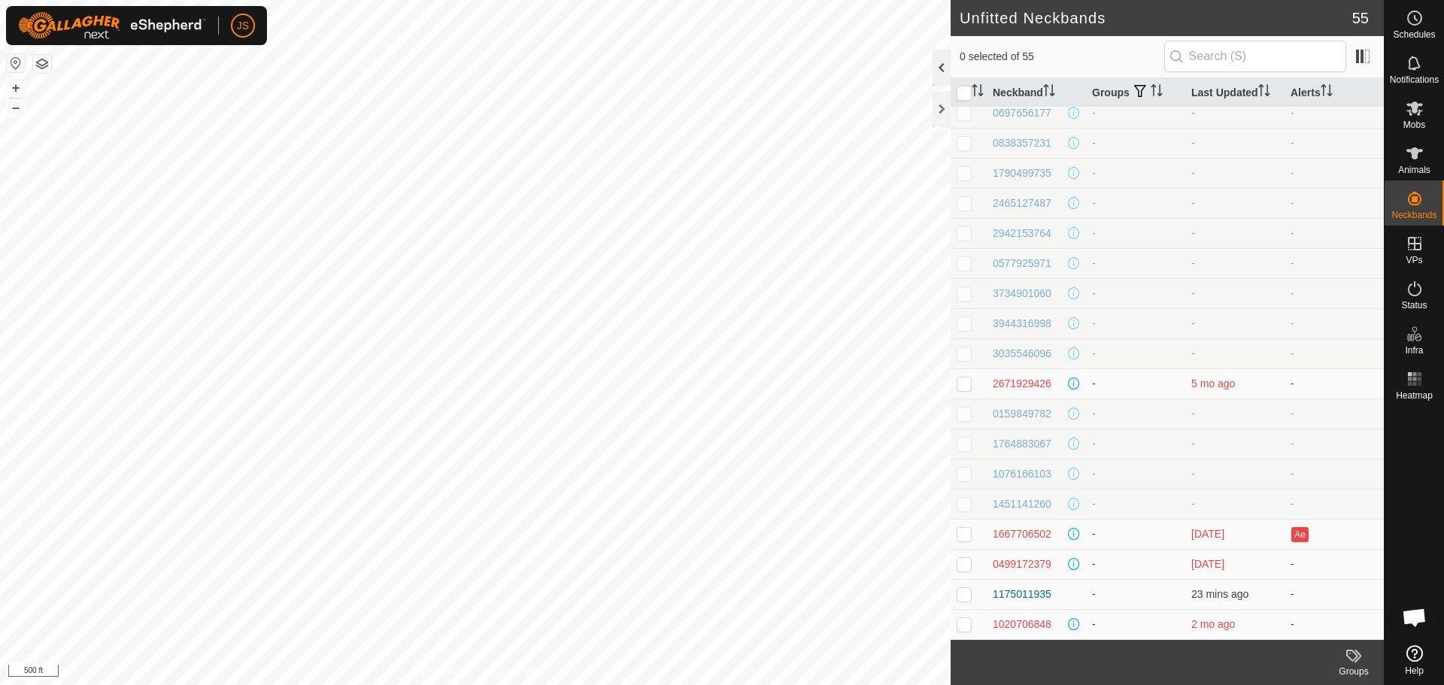
click at [940, 67] on div at bounding box center [942, 68] width 18 height 36
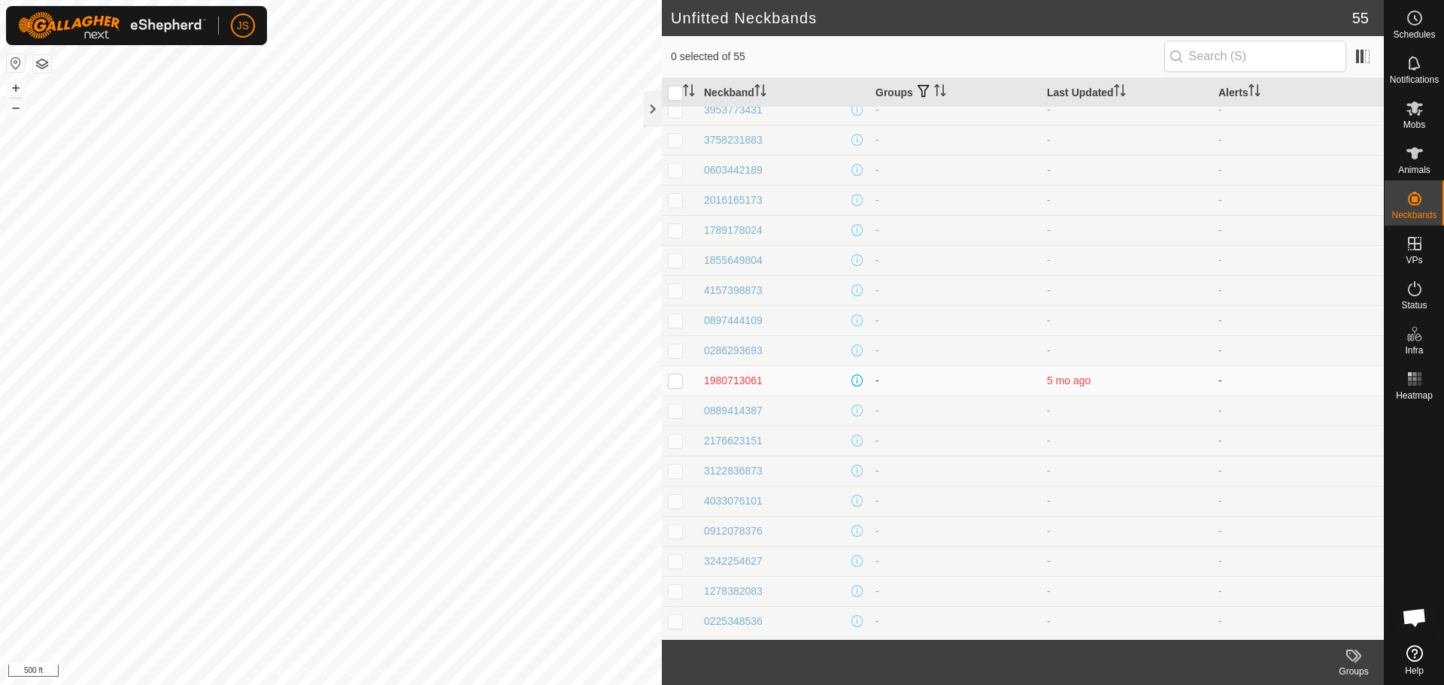
scroll to position [0, 0]
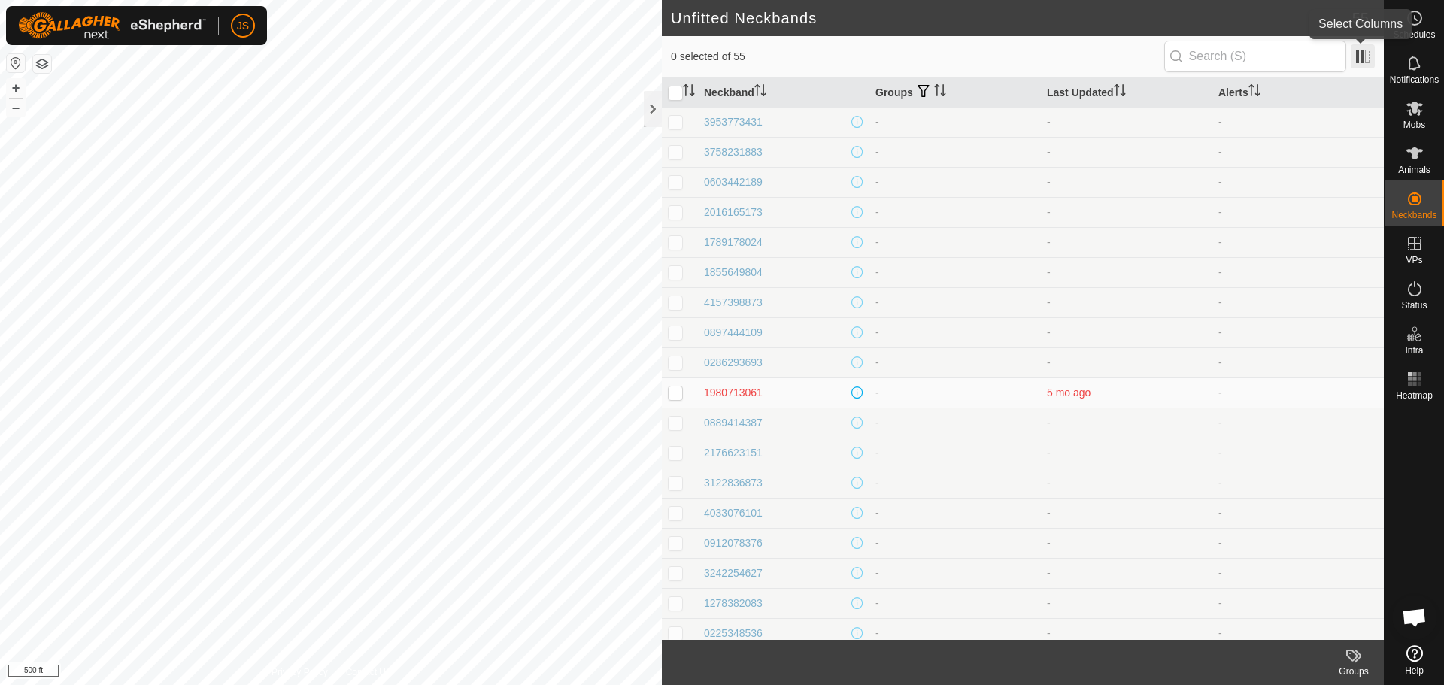
click at [1367, 58] on span at bounding box center [1363, 56] width 24 height 24
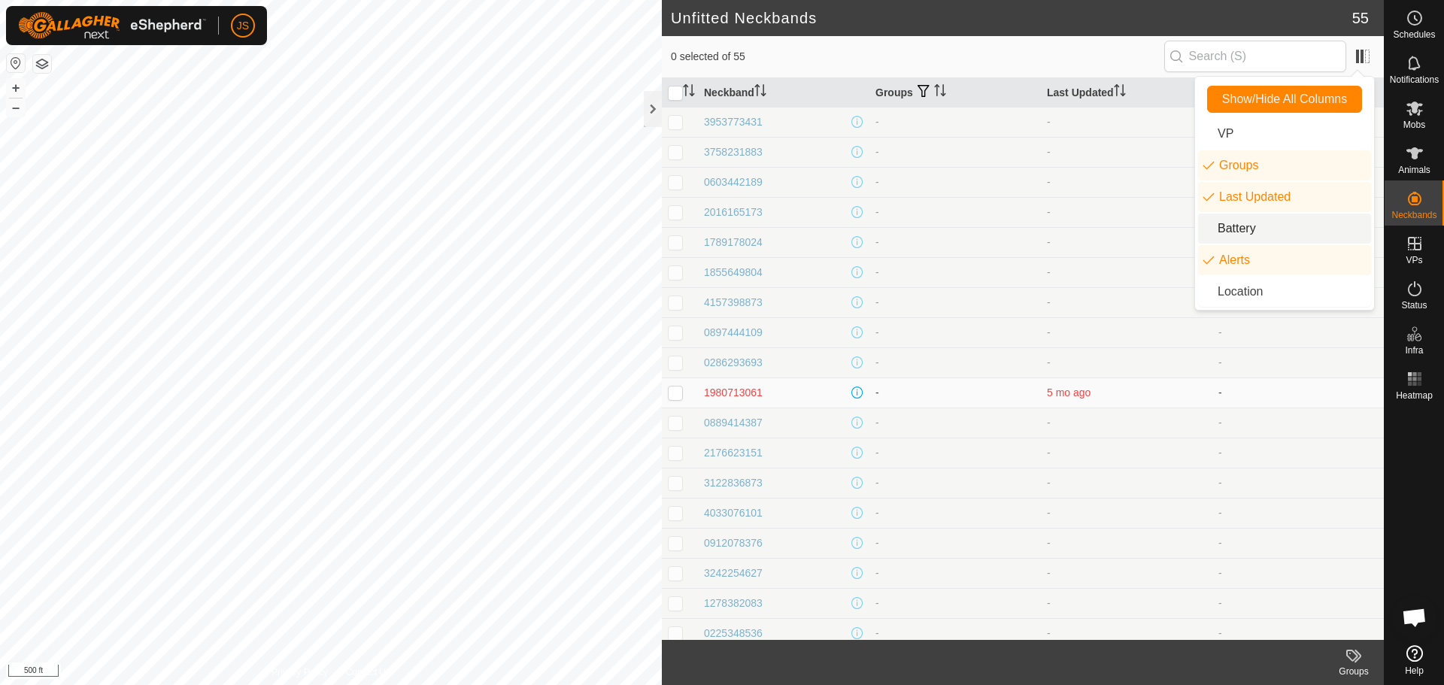
click at [1255, 233] on li "Battery" at bounding box center [1284, 229] width 173 height 30
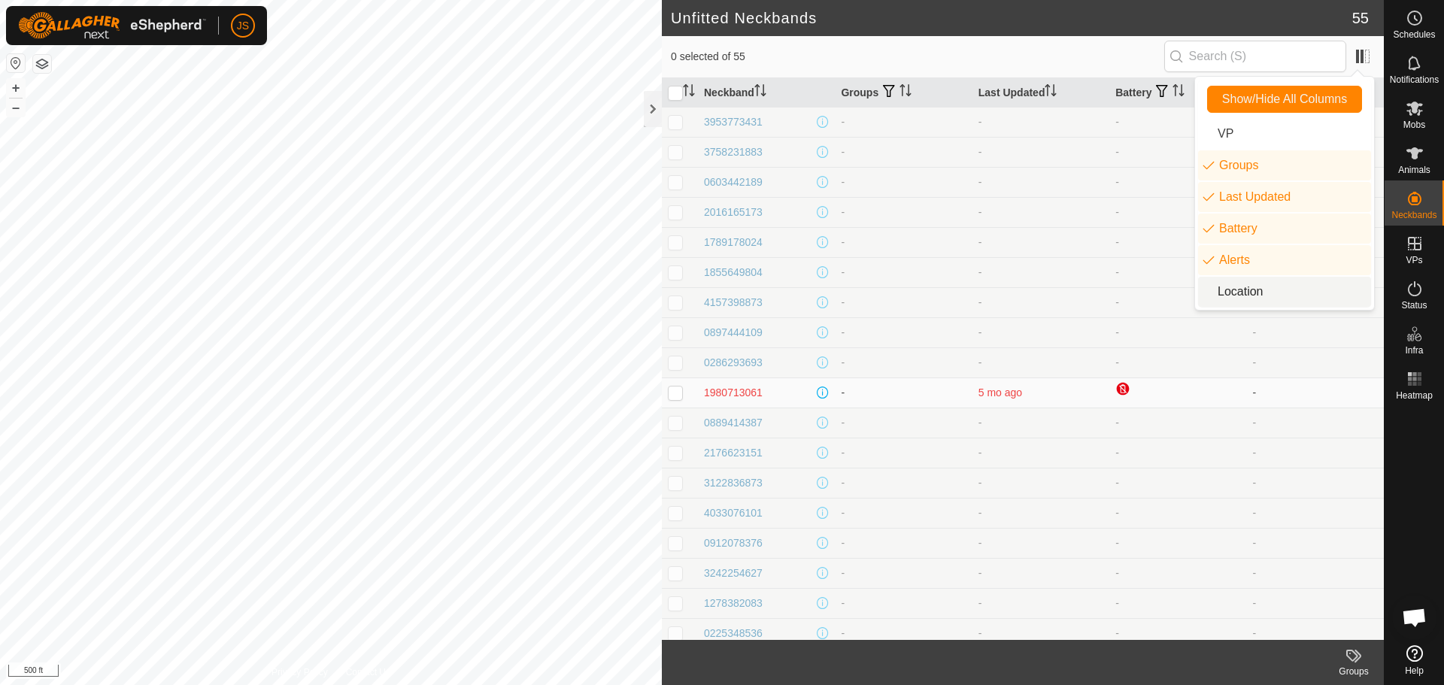
click at [1259, 291] on li "Location" at bounding box center [1284, 292] width 173 height 30
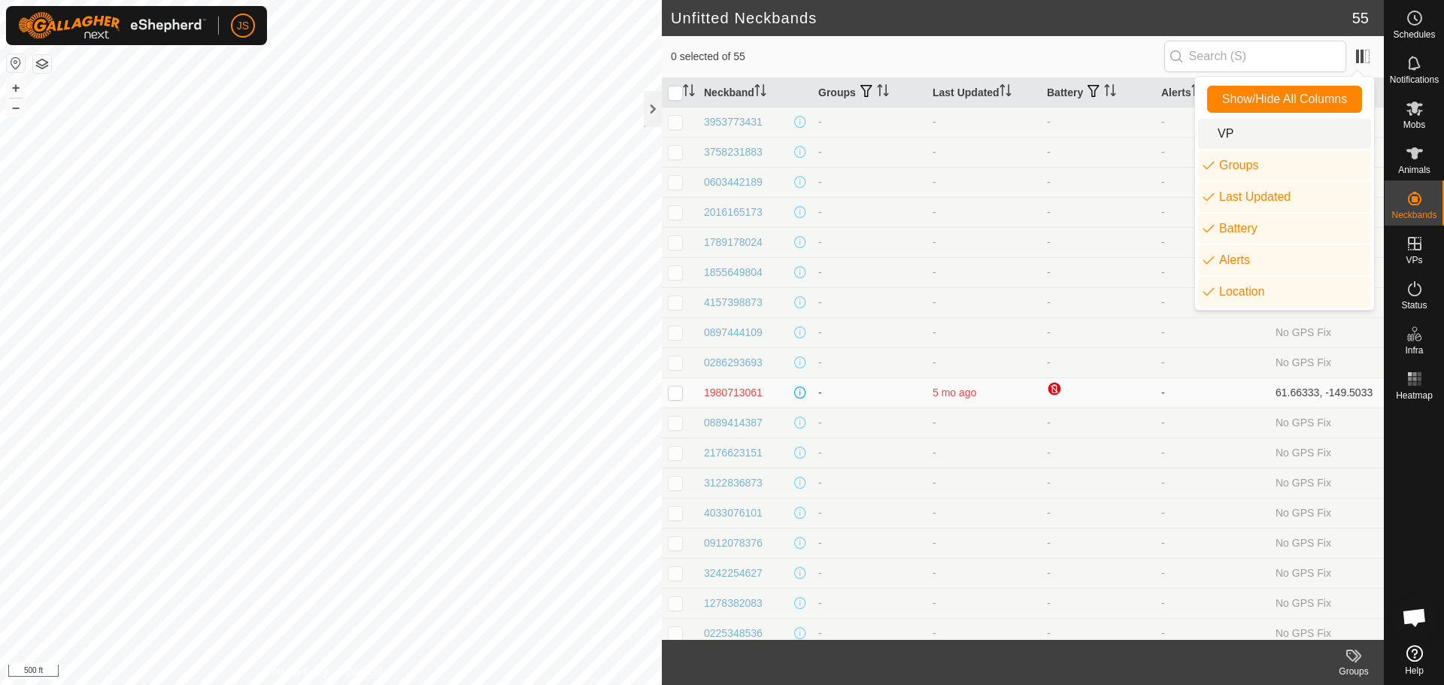
click at [1094, 38] on div "0 selected of 55" at bounding box center [1023, 57] width 722 height 42
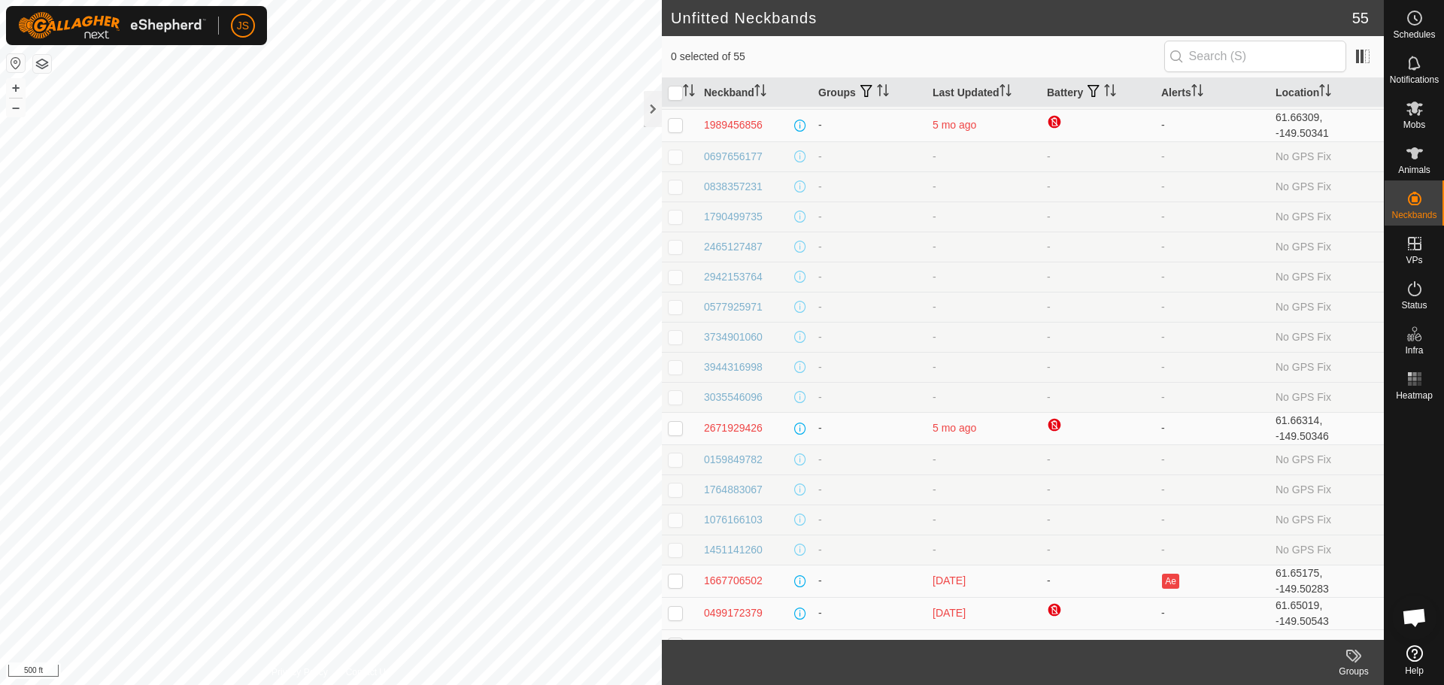
scroll to position [1138, 0]
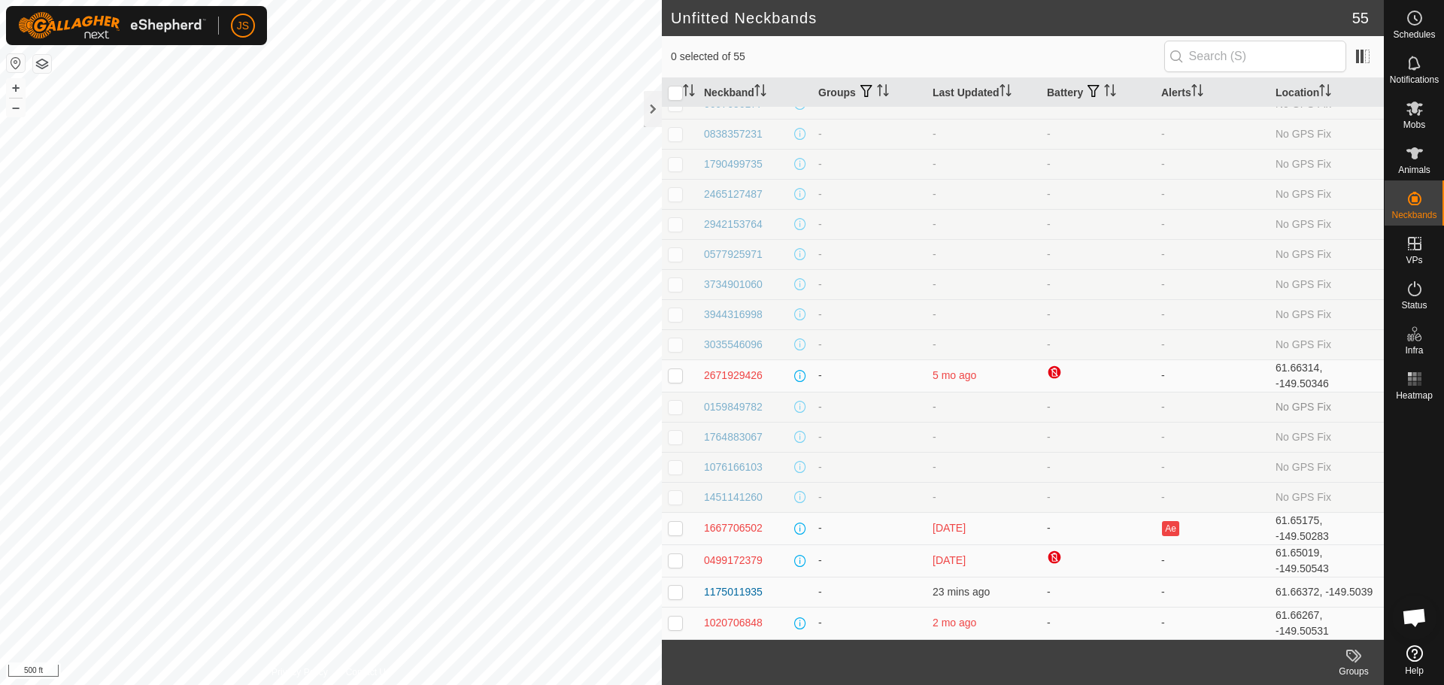
click at [680, 404] on p-checkbox at bounding box center [675, 407] width 15 height 12
checkbox input "true"
click at [755, 408] on div "0159849782" at bounding box center [733, 407] width 59 height 16
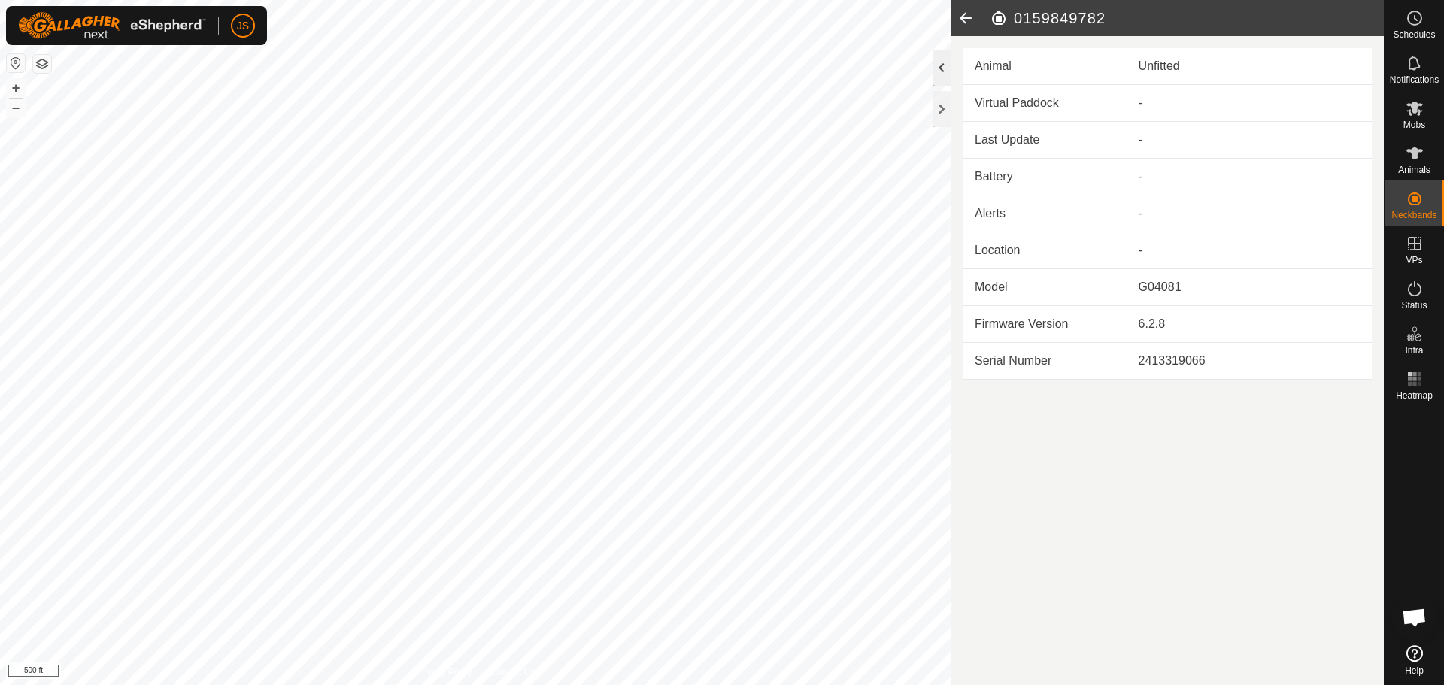
click at [940, 61] on div at bounding box center [942, 68] width 18 height 36
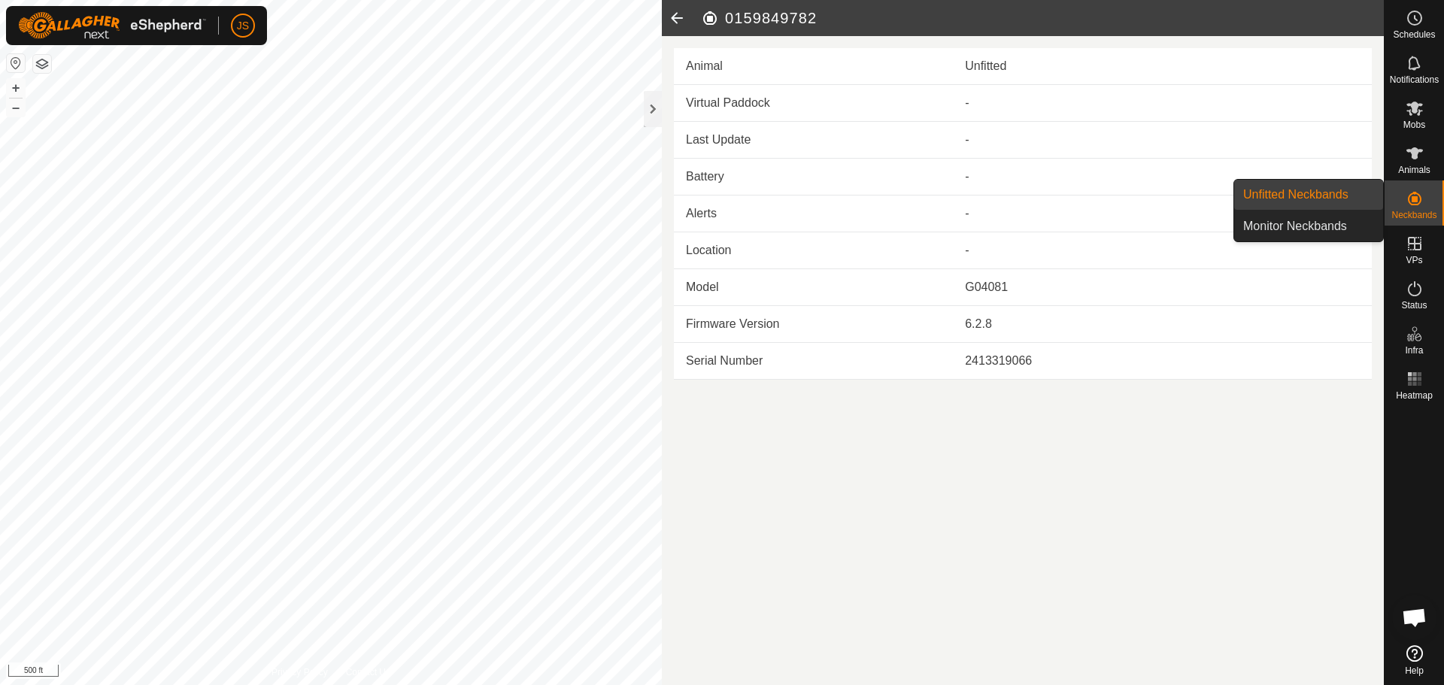
drag, startPoint x: 1426, startPoint y: 205, endPoint x: 1320, endPoint y: 190, distance: 107.1
click at [1426, 205] on es-neckbands-svg-icon at bounding box center [1415, 199] width 27 height 24
click at [1283, 198] on link "Unfitted Neckbands" at bounding box center [1309, 195] width 149 height 30
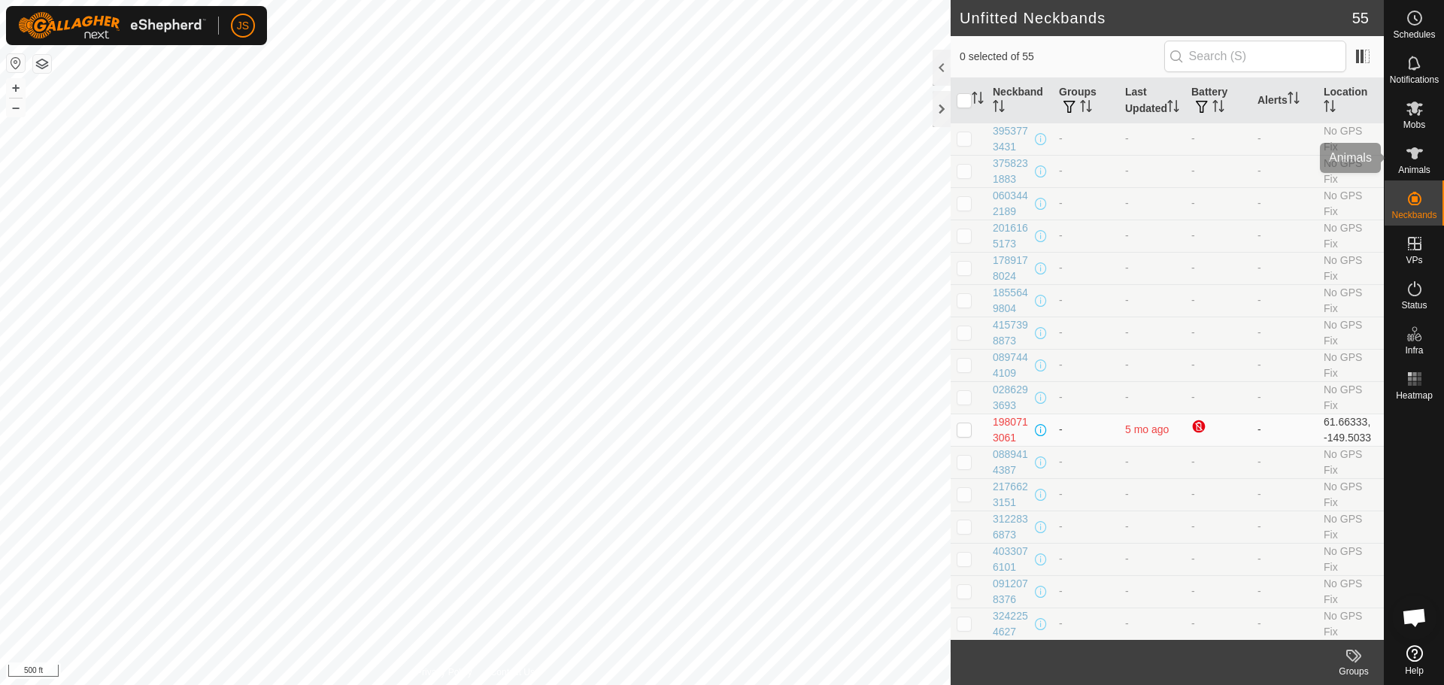
click at [1431, 159] on div "Animals" at bounding box center [1414, 157] width 59 height 45
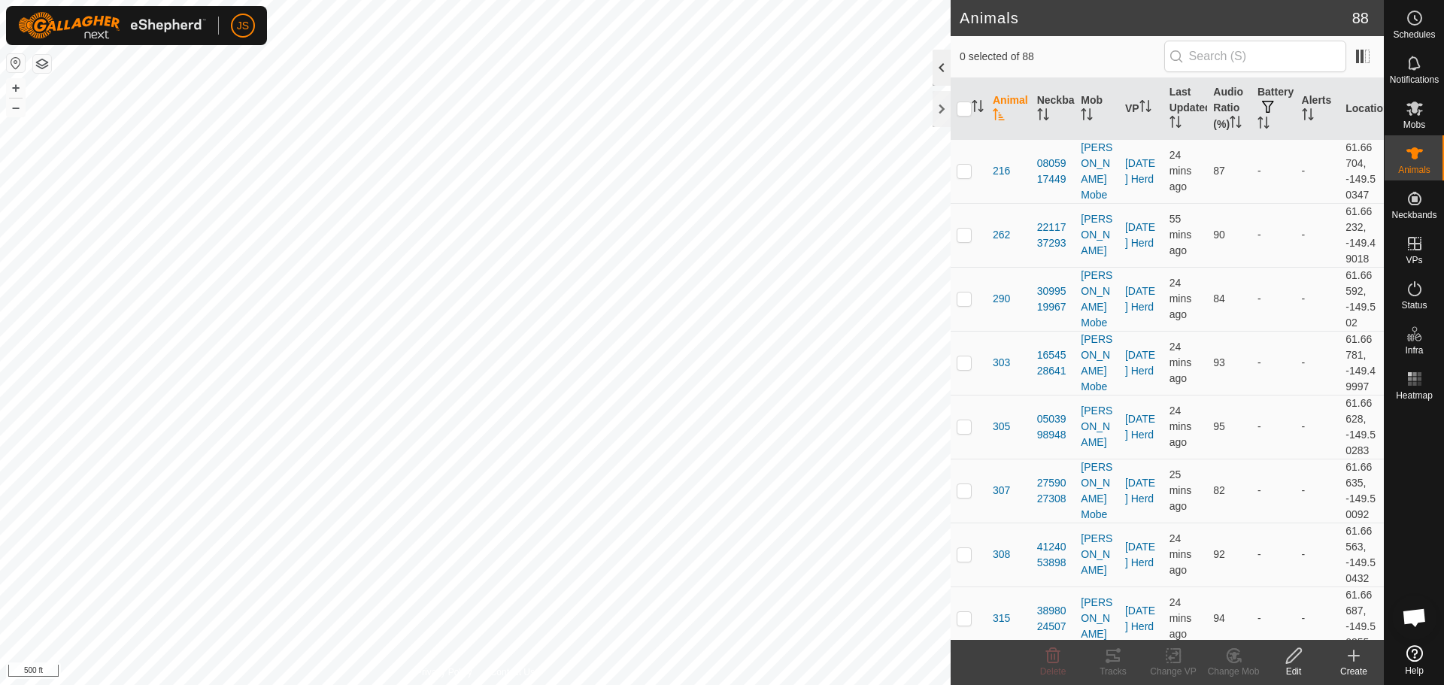
click at [936, 65] on div at bounding box center [942, 68] width 18 height 36
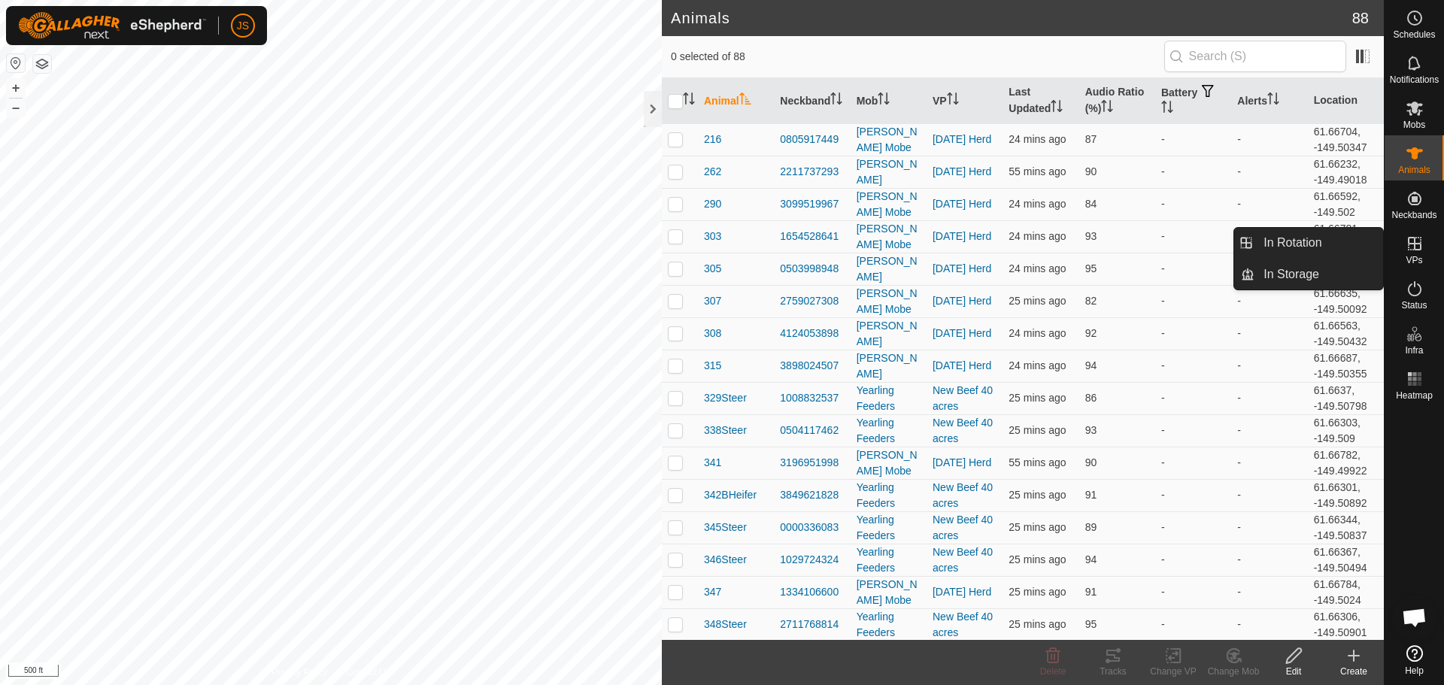
click at [1409, 257] on span "VPs" at bounding box center [1414, 260] width 17 height 9
click at [1325, 242] on link "In Rotation" at bounding box center [1319, 243] width 129 height 30
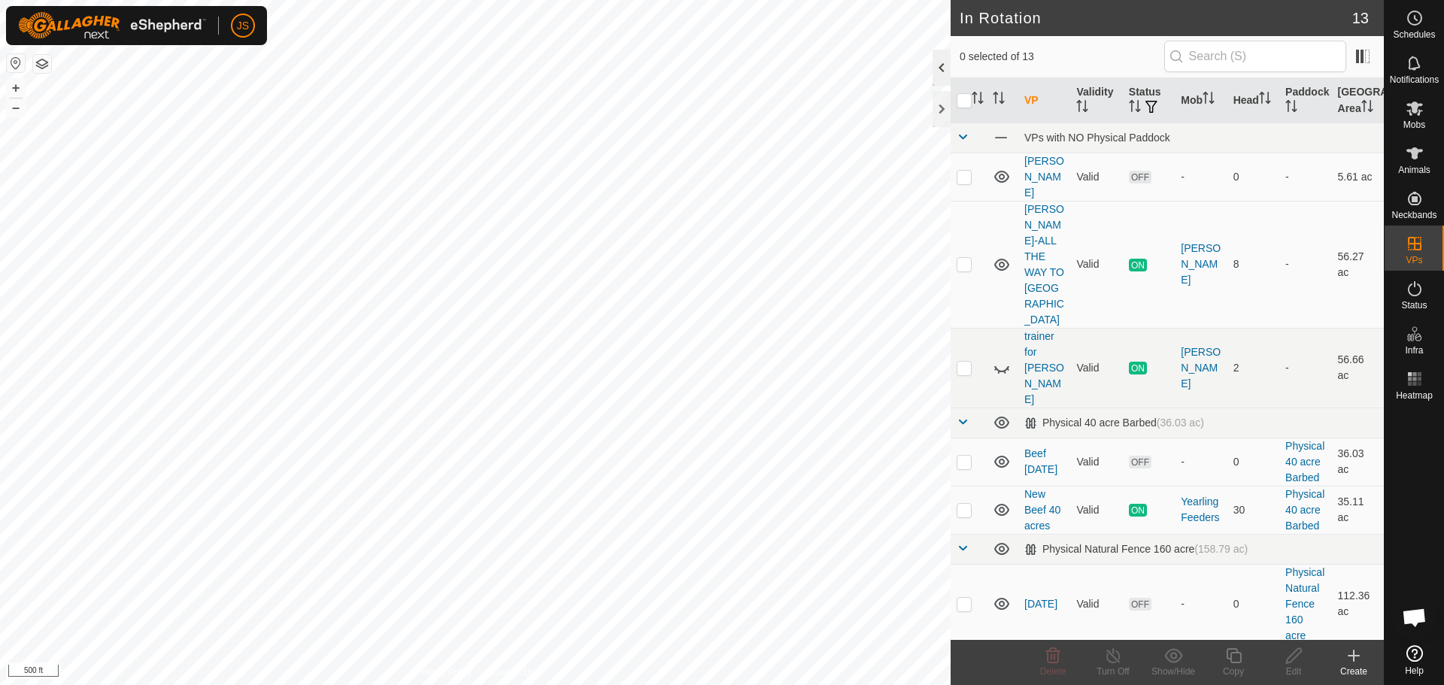
click at [940, 63] on div at bounding box center [942, 68] width 18 height 36
click at [1414, 67] on icon at bounding box center [1415, 63] width 18 height 18
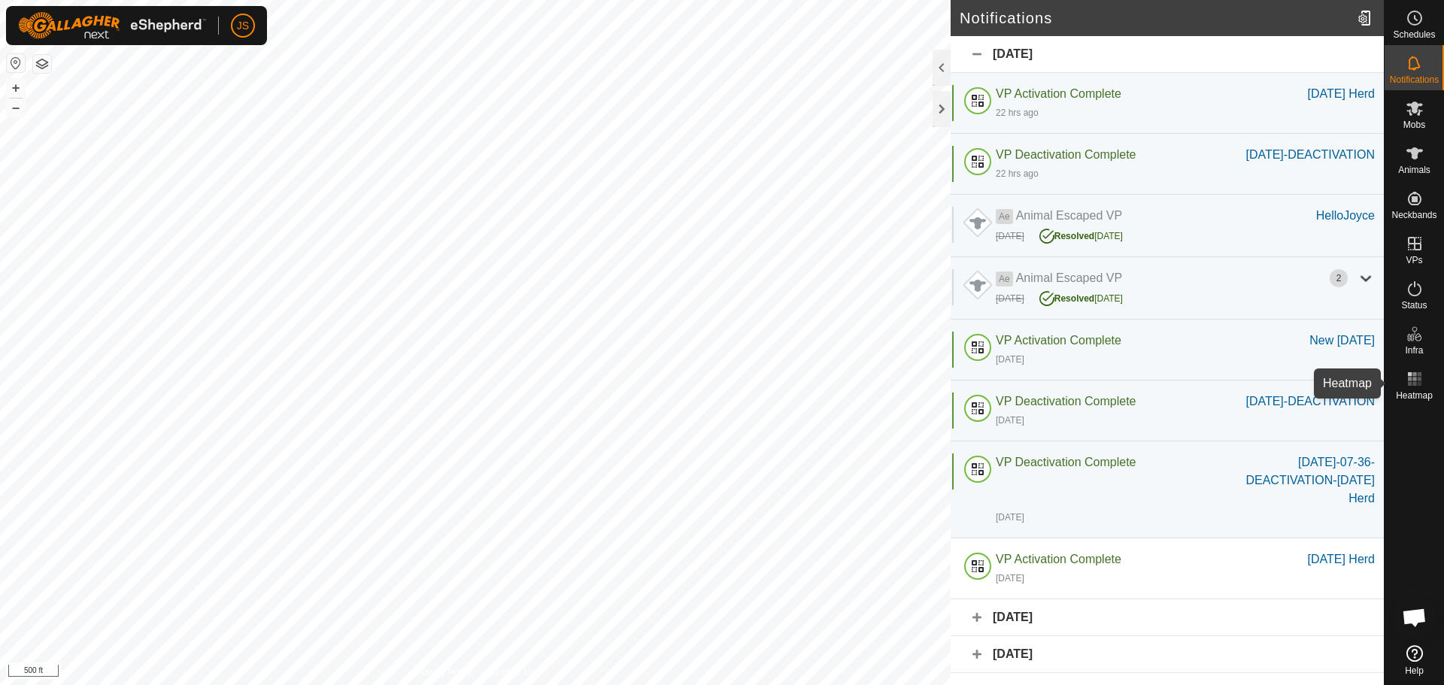
click at [1419, 378] on rect at bounding box center [1419, 379] width 4 height 4
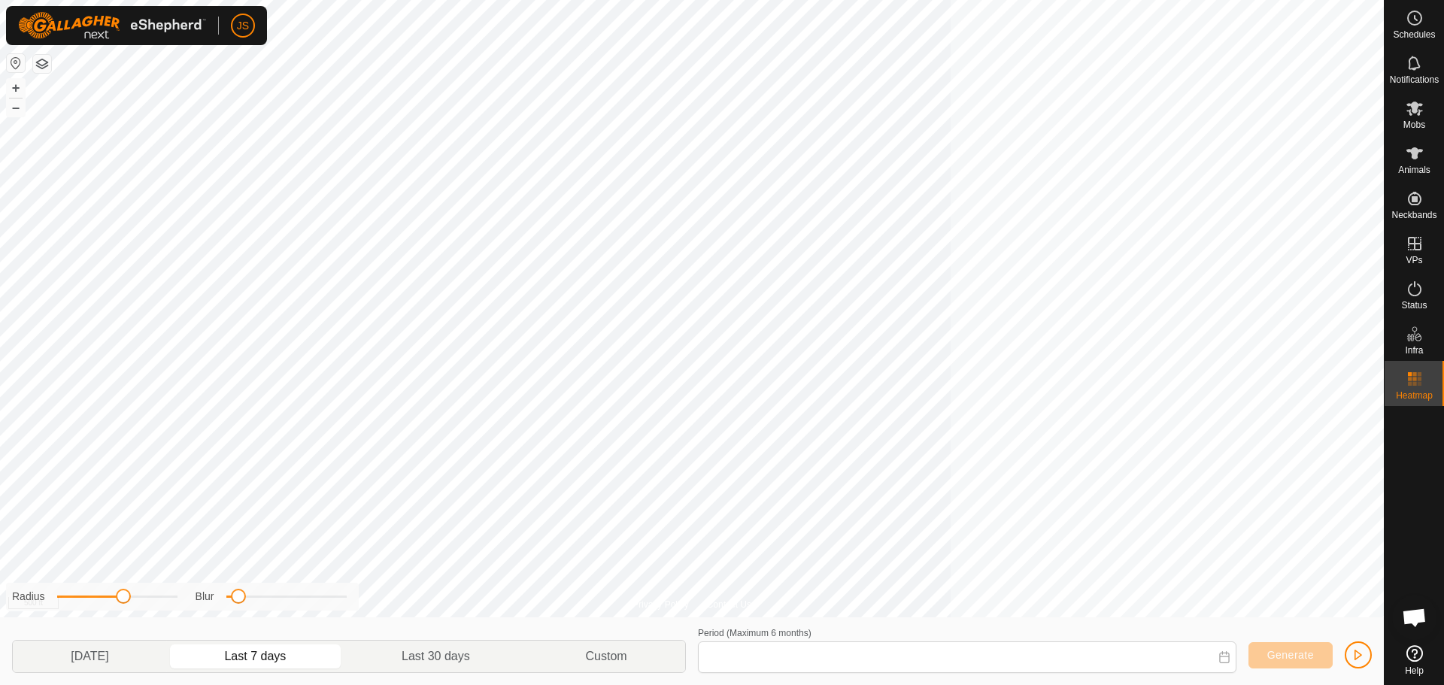
type input "29 Aug, 2025 - 04 Sep, 2025"
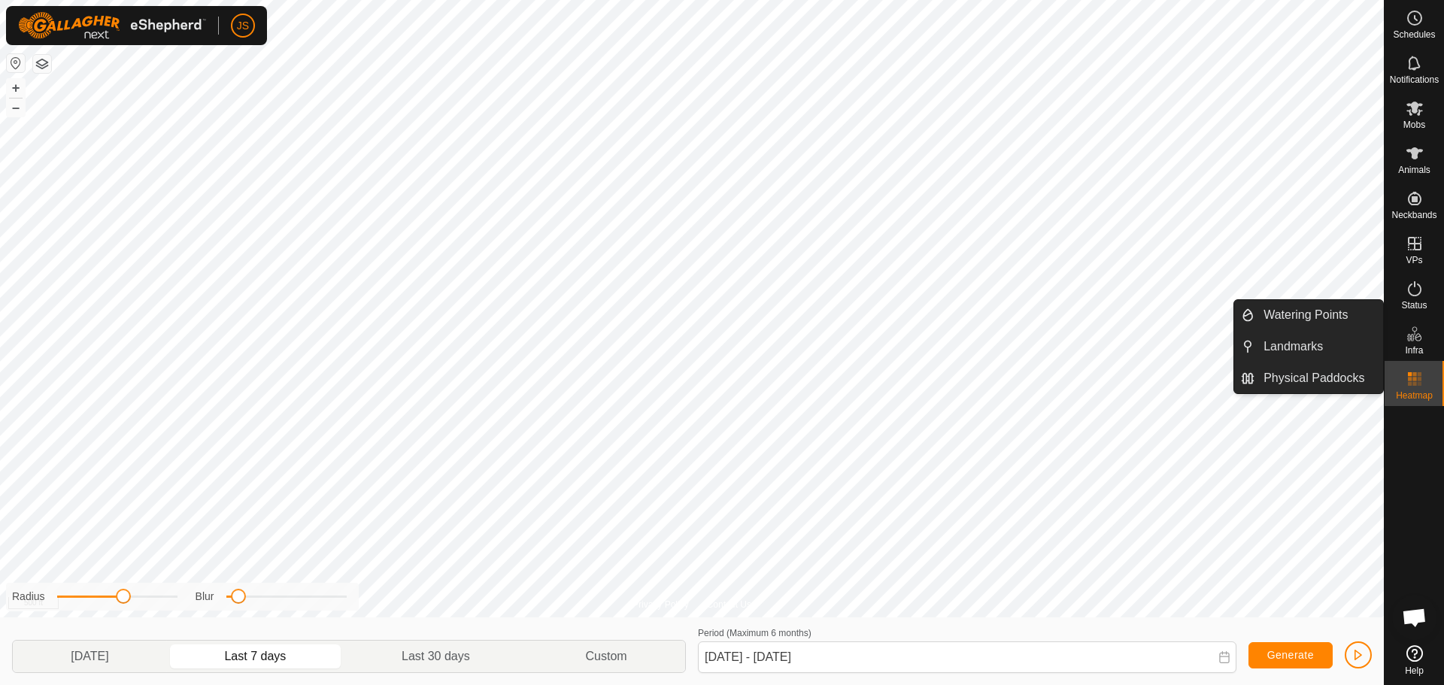
click at [1414, 343] on es-infrastructure-svg-icon at bounding box center [1415, 334] width 27 height 24
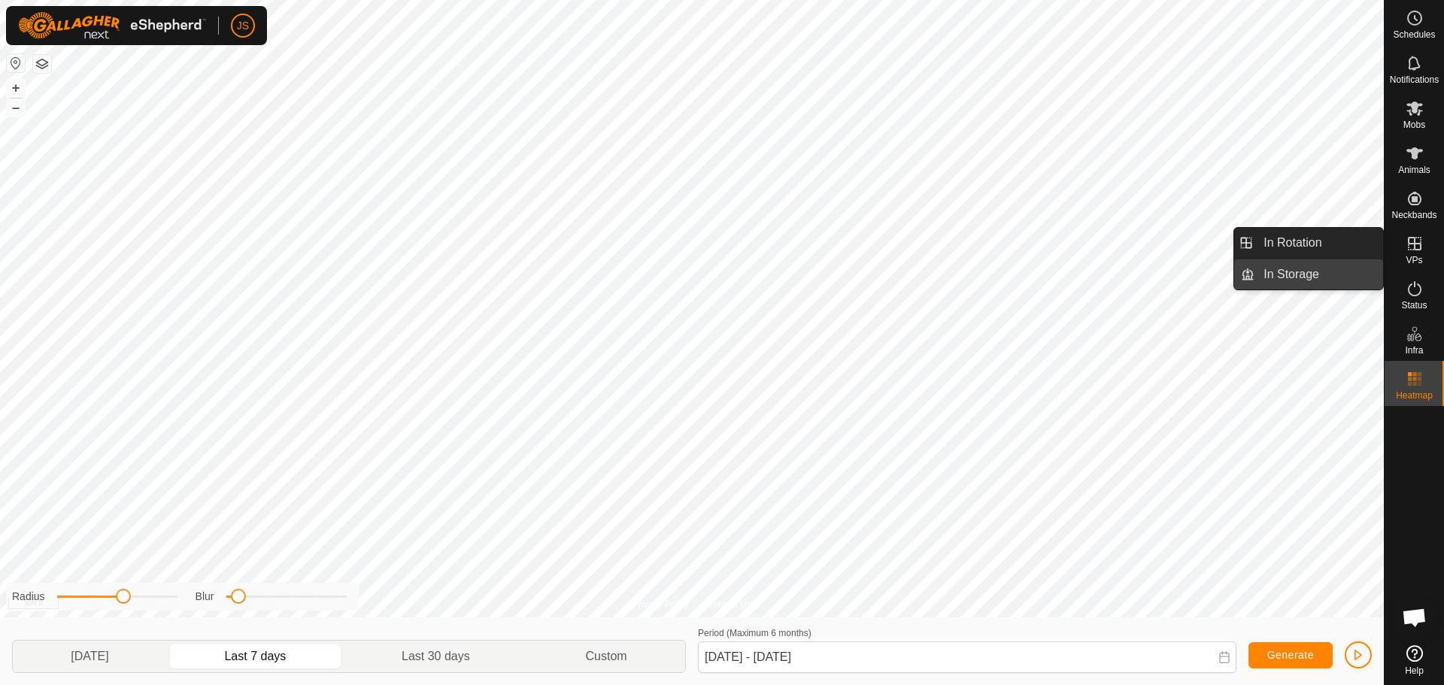
click at [1299, 269] on link "In Storage" at bounding box center [1319, 275] width 129 height 30
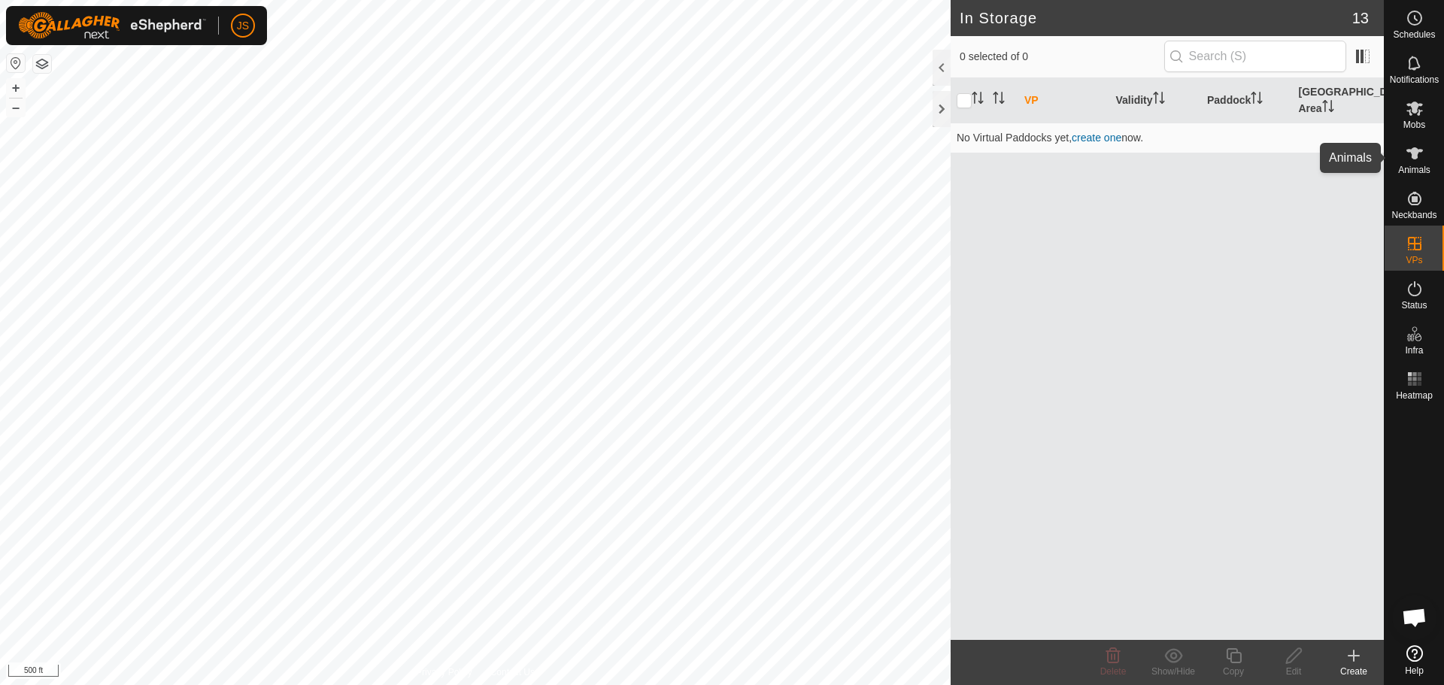
click at [1411, 160] on icon at bounding box center [1415, 153] width 18 height 18
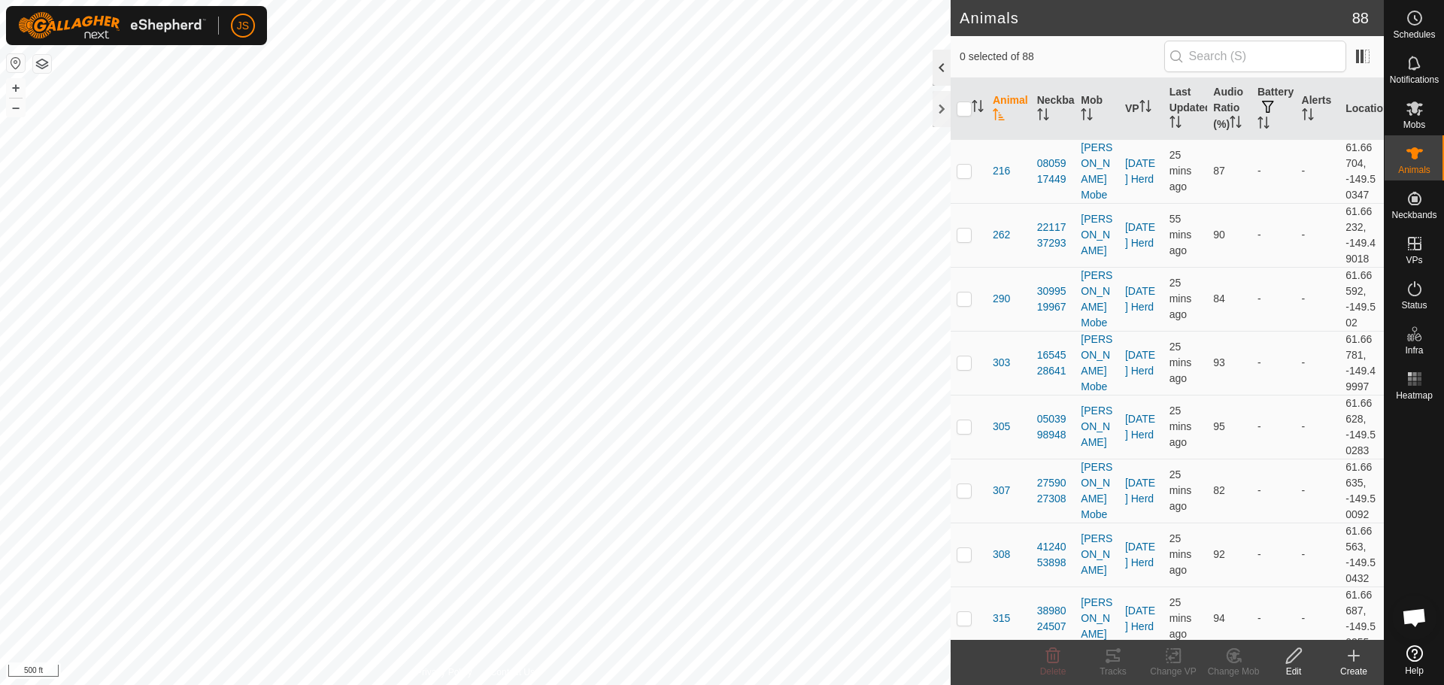
click at [946, 67] on div at bounding box center [942, 68] width 18 height 36
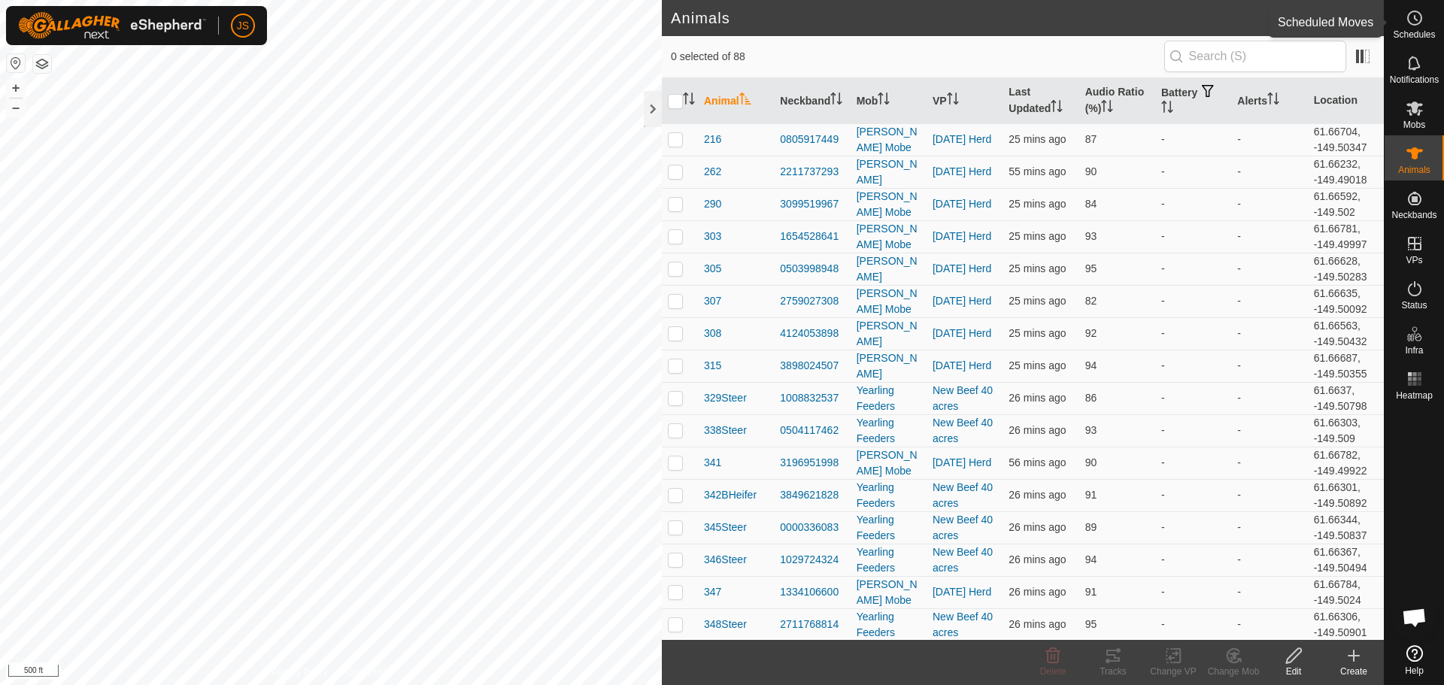
click at [1409, 26] on icon at bounding box center [1415, 18] width 18 height 18
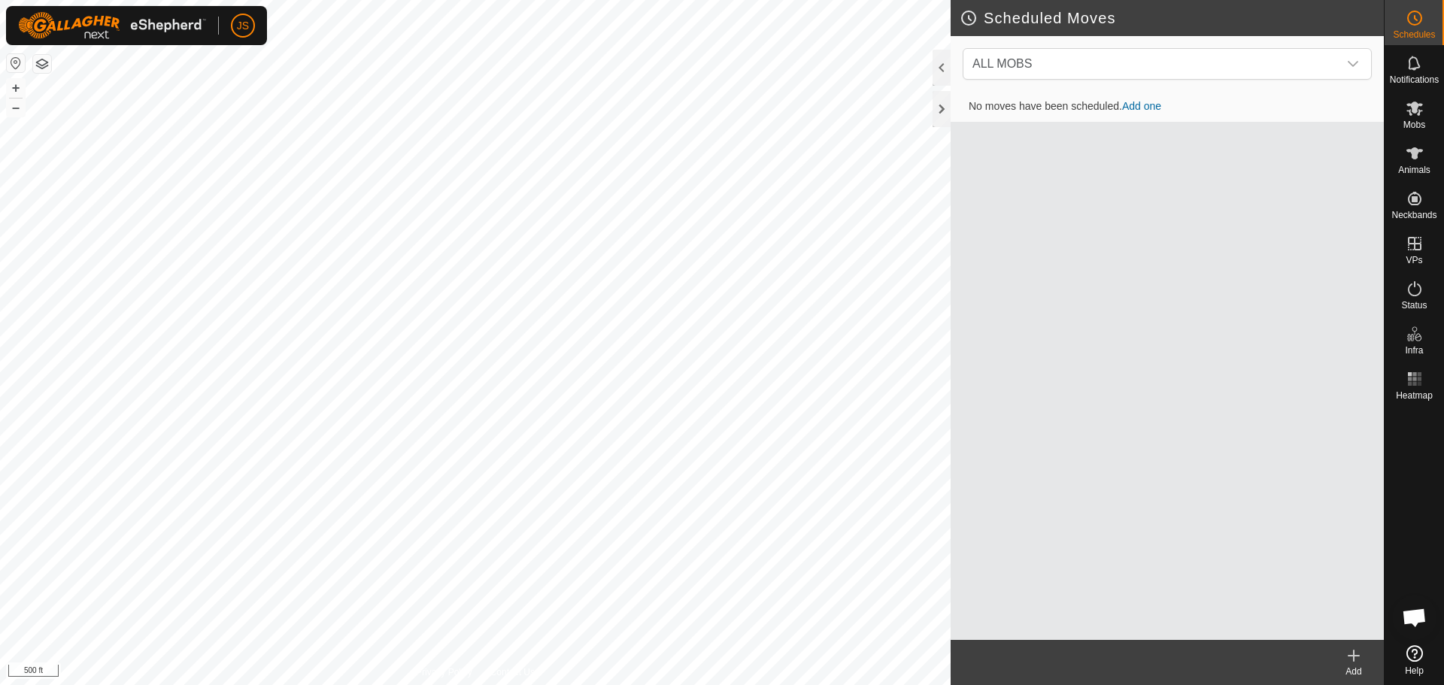
click at [1141, 105] on link "Add one" at bounding box center [1141, 106] width 39 height 12
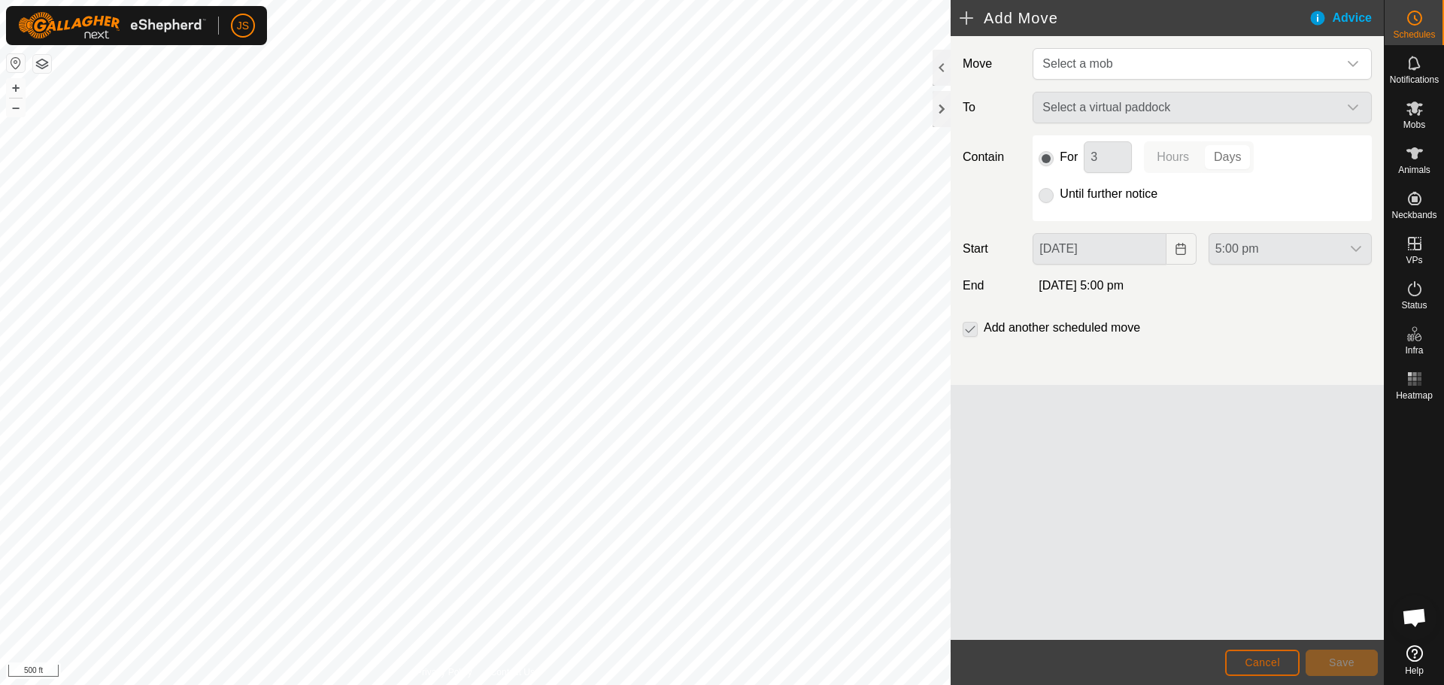
click at [1257, 665] on span "Cancel" at bounding box center [1262, 663] width 35 height 12
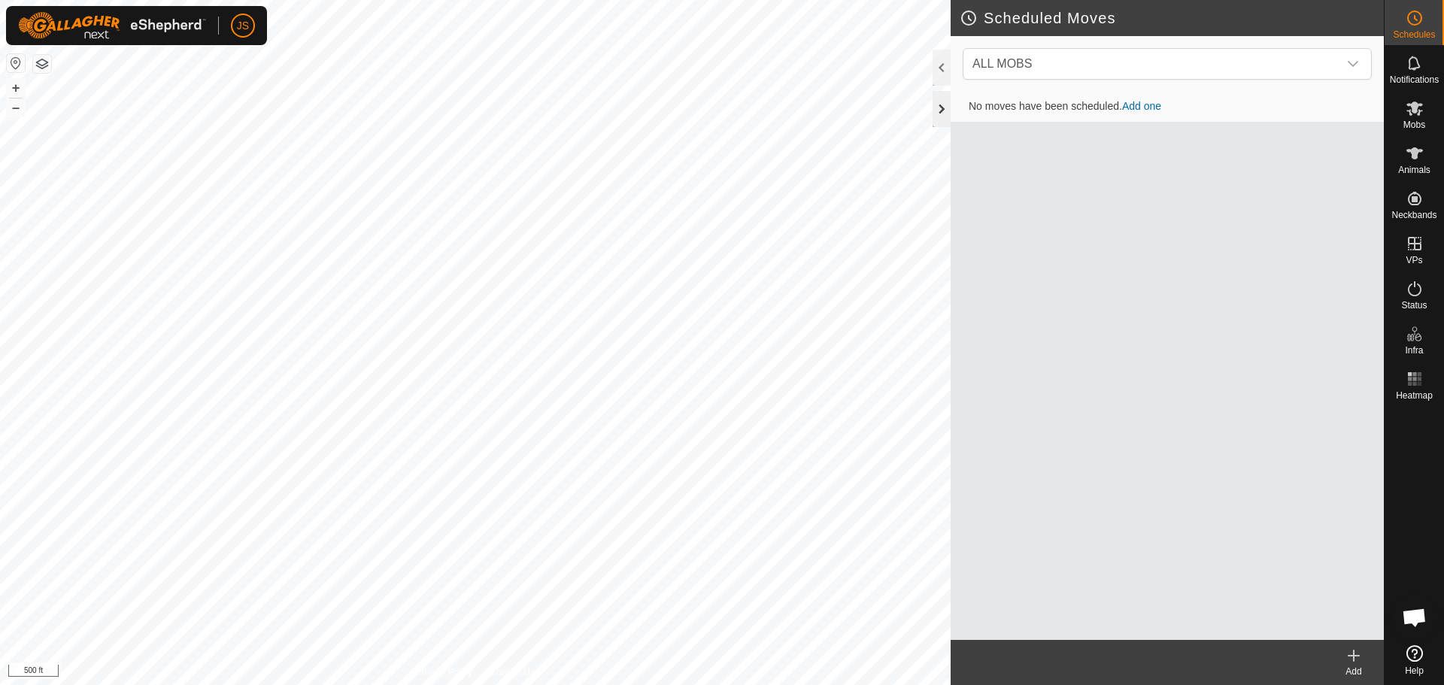
click at [939, 101] on div at bounding box center [942, 109] width 18 height 36
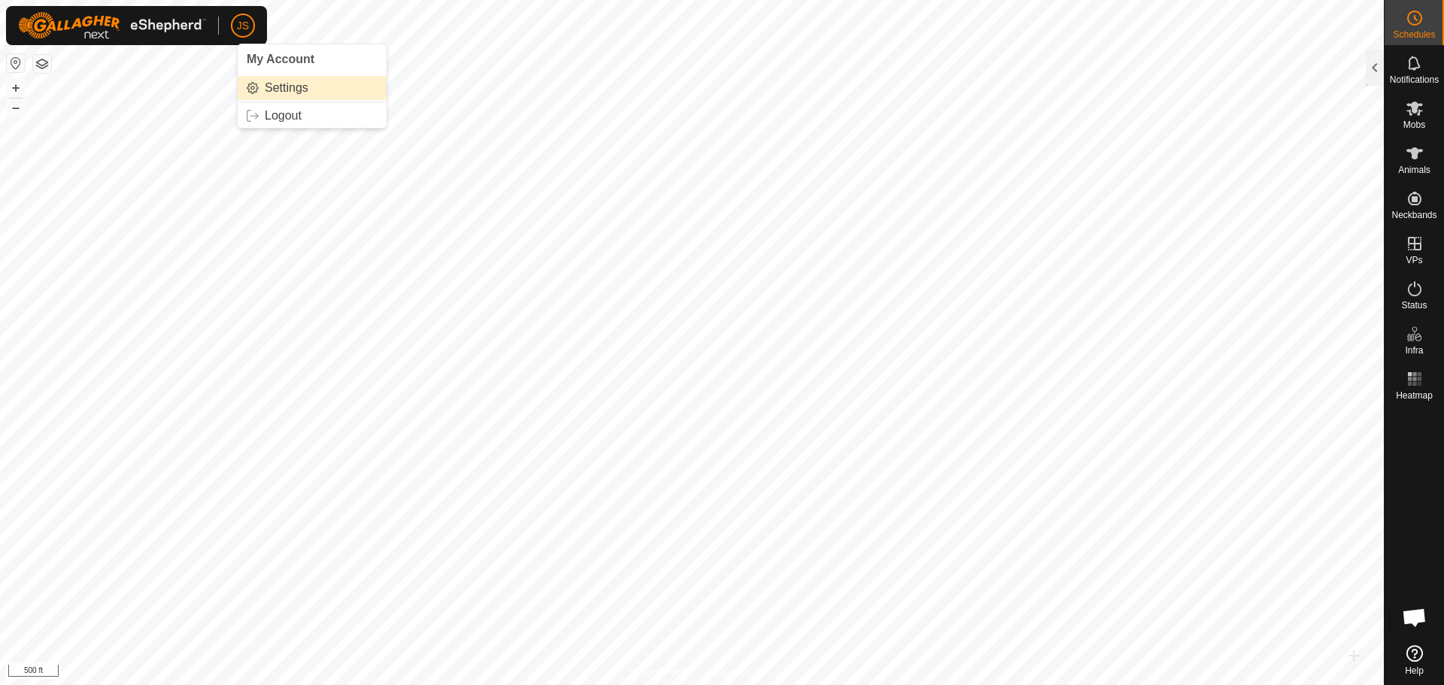
click at [286, 96] on link "Settings" at bounding box center [312, 88] width 149 height 24
click at [277, 90] on link "Settings" at bounding box center [312, 88] width 149 height 24
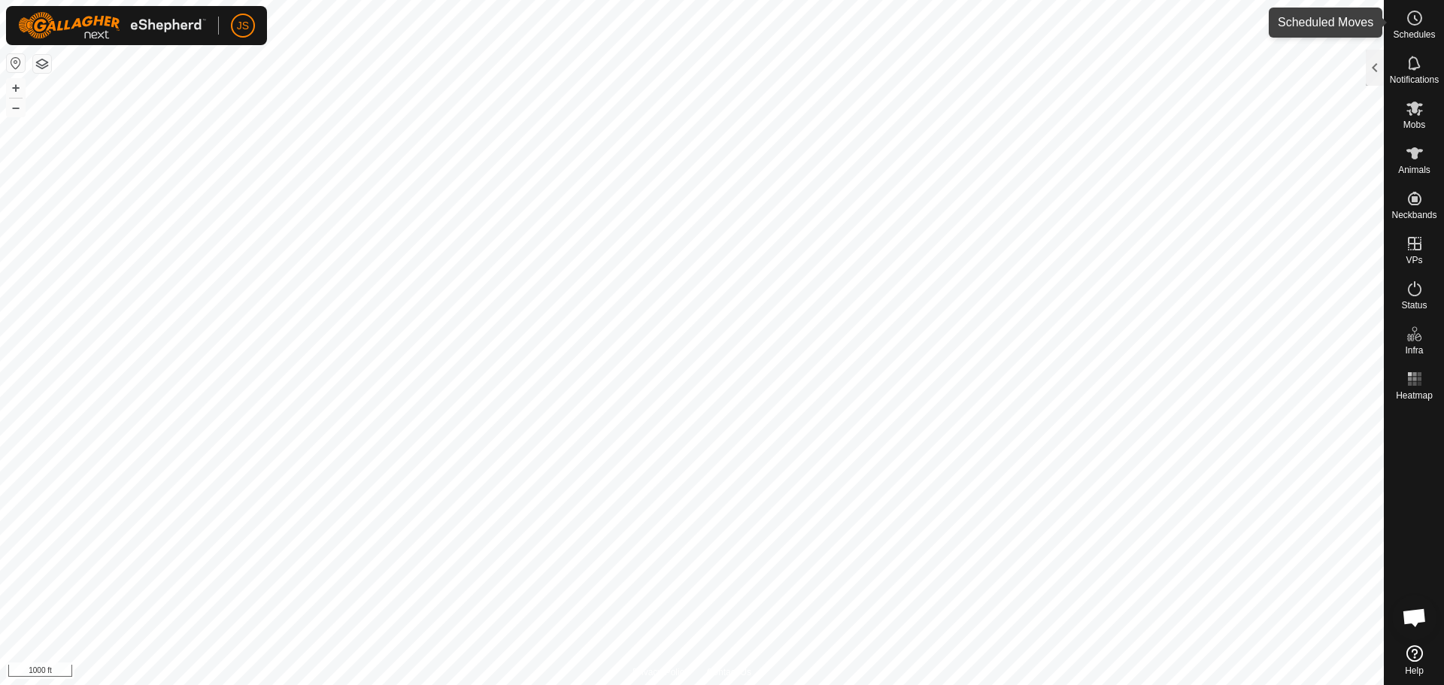
click at [1418, 14] on icon at bounding box center [1415, 18] width 18 height 18
click at [1375, 59] on div at bounding box center [1375, 68] width 18 height 36
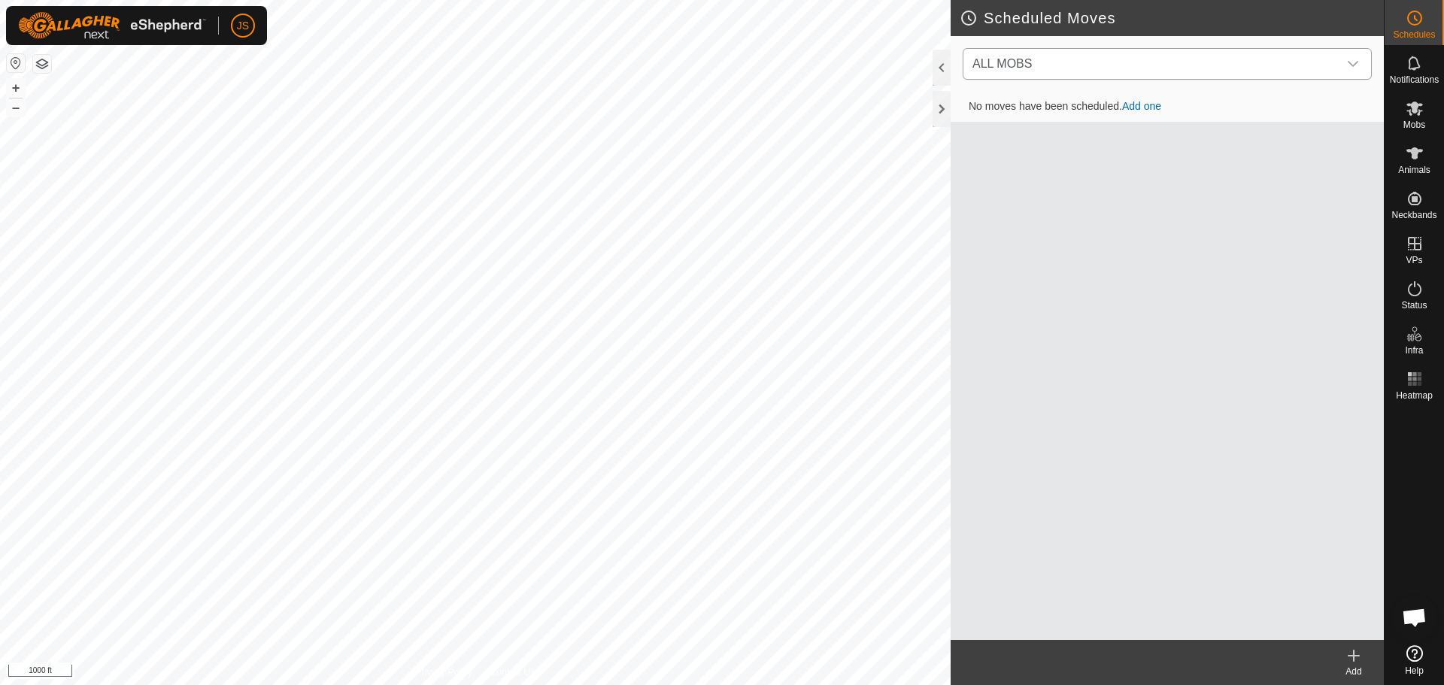
click at [1141, 65] on span "ALL MOBS" at bounding box center [1153, 64] width 372 height 30
